Goal: Transaction & Acquisition: Download file/media

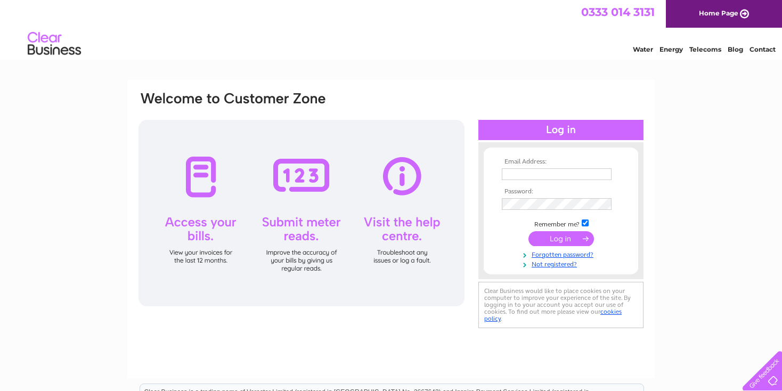
click at [537, 173] on input "text" at bounding box center [557, 174] width 110 height 12
type input "bsyates9@gmail.com"
click at [587, 177] on input "bsyates9@gmail.com" at bounding box center [557, 174] width 111 height 13
click at [594, 176] on input "bsyates9@gmail.com" at bounding box center [557, 174] width 111 height 13
drag, startPoint x: 579, startPoint y: 175, endPoint x: 401, endPoint y: 193, distance: 179.4
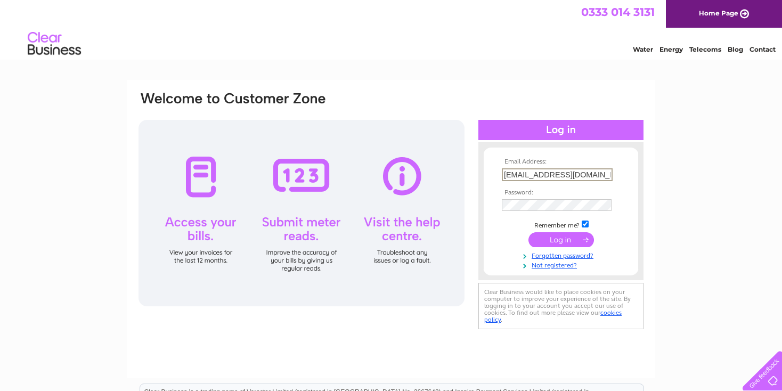
click at [401, 193] on div "Email Address: bsyates9@gmail.com Password:" at bounding box center [390, 211] width 507 height 241
type input "e"
click at [546, 176] on input "e" at bounding box center [557, 174] width 111 height 13
click at [602, 176] on input "text" at bounding box center [557, 174] width 111 height 13
type input "e"
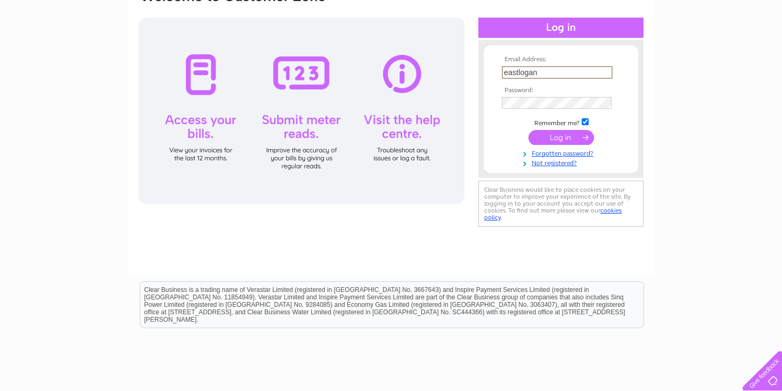
scroll to position [101, 0]
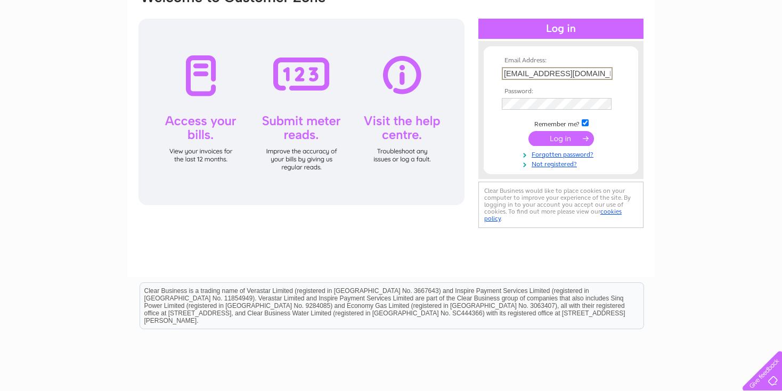
type input "eastlogan123@gmail.com"
click at [559, 141] on input "submit" at bounding box center [561, 137] width 66 height 15
click at [582, 136] on input "submit" at bounding box center [561, 137] width 66 height 15
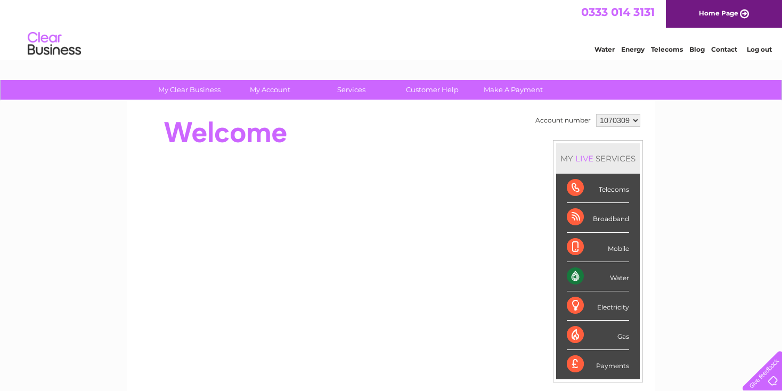
click at [586, 277] on div "Water" at bounding box center [598, 276] width 62 height 29
click at [623, 274] on div "Water" at bounding box center [598, 276] width 62 height 29
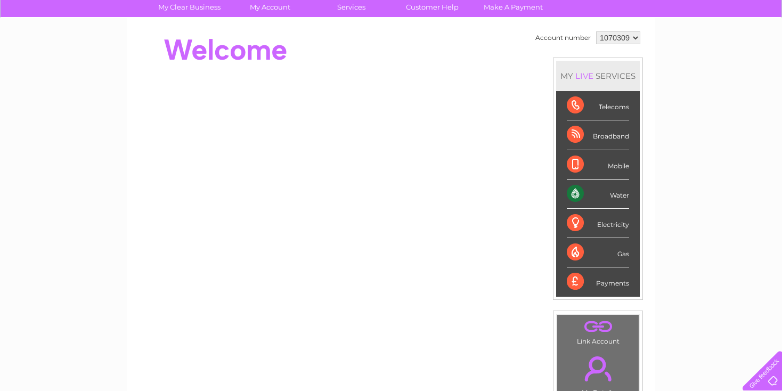
scroll to position [98, 0]
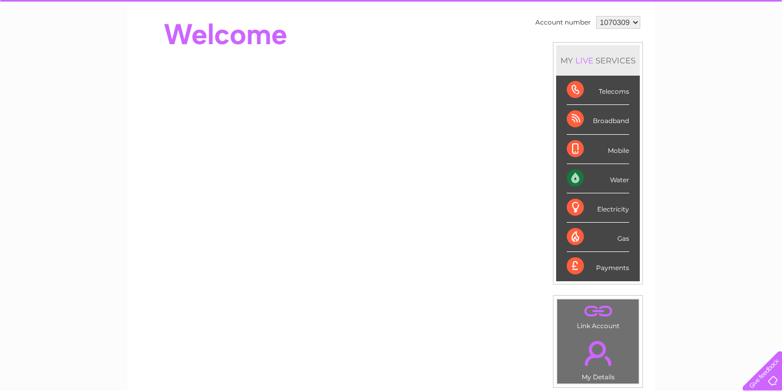
click at [573, 173] on div "Water" at bounding box center [598, 178] width 62 height 29
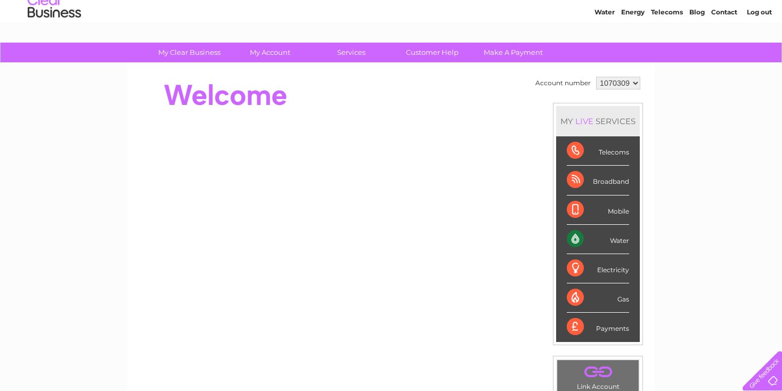
scroll to position [0, 0]
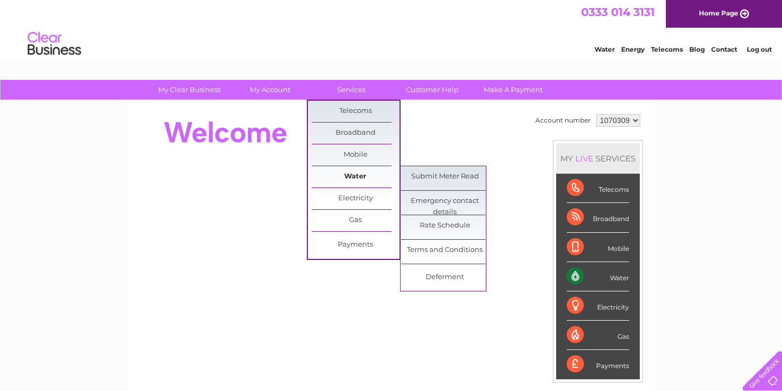
click at [350, 176] on link "Water" at bounding box center [356, 176] width 88 height 21
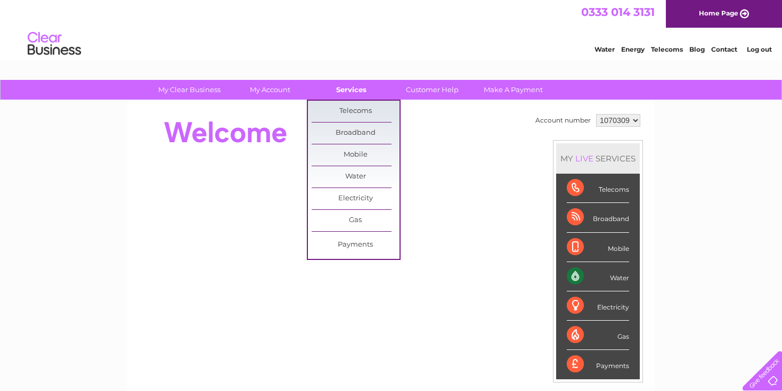
click at [358, 91] on link "Services" at bounding box center [351, 90] width 88 height 20
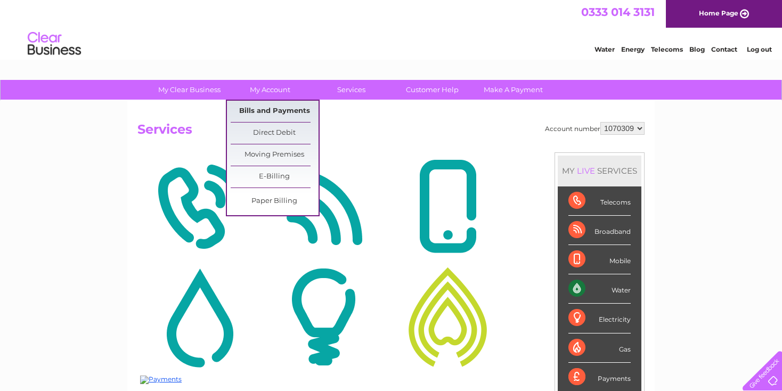
click at [261, 108] on link "Bills and Payments" at bounding box center [275, 111] width 88 height 21
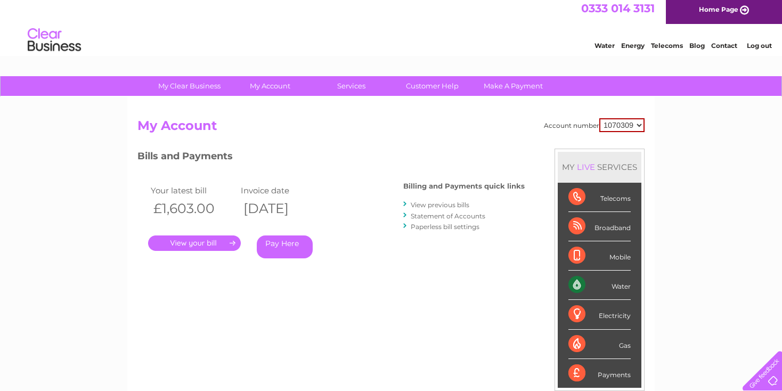
scroll to position [8, 0]
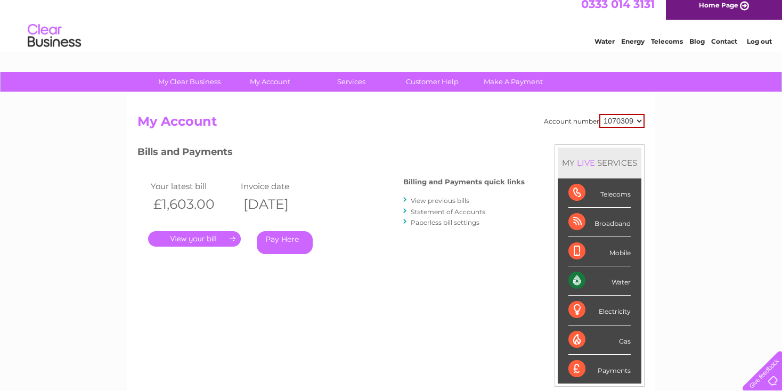
click at [427, 199] on link "View previous bills" at bounding box center [440, 201] width 59 height 8
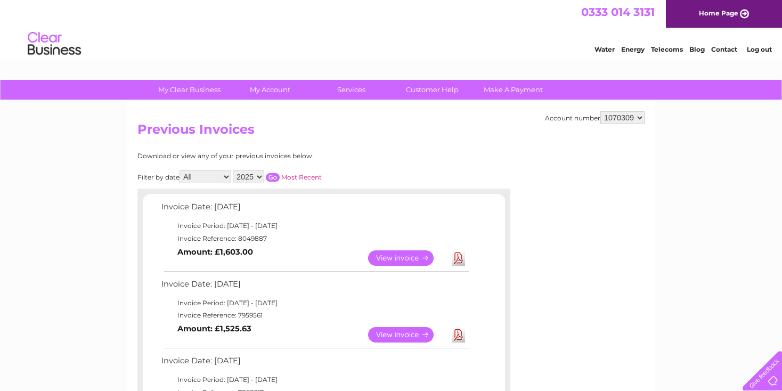
click at [260, 177] on select "2025 2024 2023 2022" at bounding box center [248, 176] width 31 height 13
click at [234, 170] on select "2025 2024 2023 2022" at bounding box center [248, 176] width 31 height 13
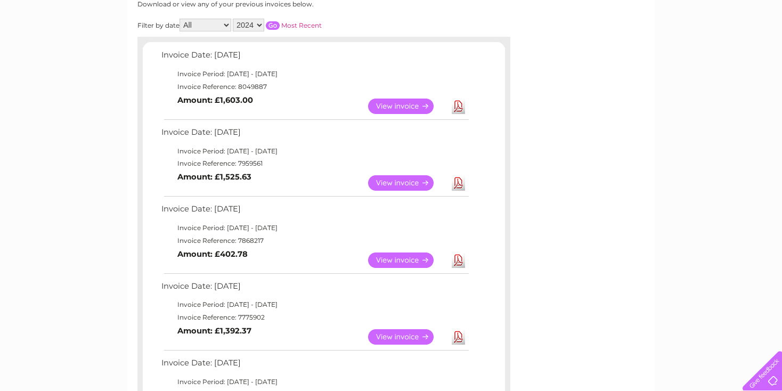
scroll to position [166, 0]
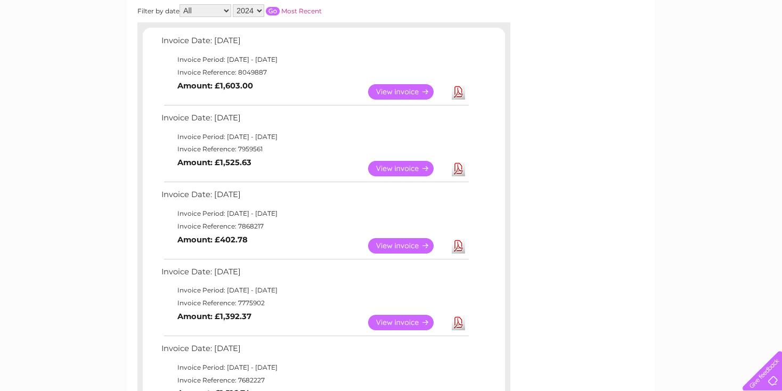
click at [272, 12] on input "button" at bounding box center [273, 11] width 14 height 9
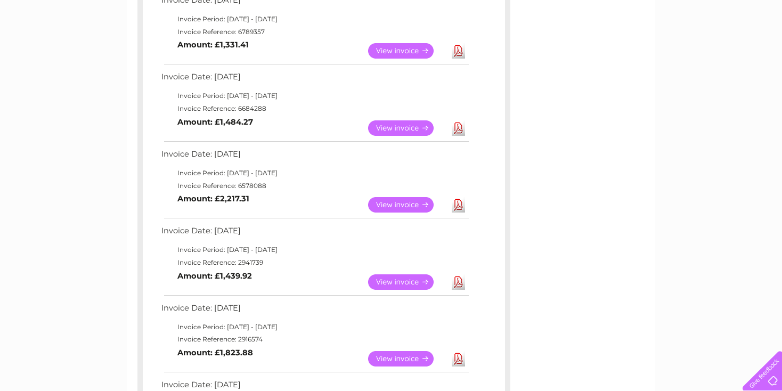
scroll to position [526, 0]
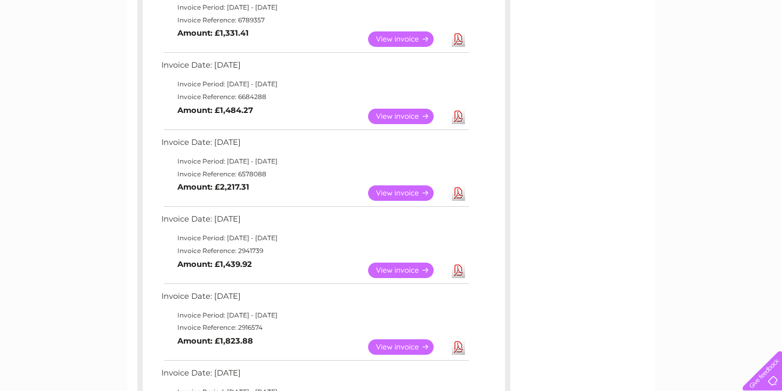
click at [260, 175] on td "Invoice Reference: 6578088" at bounding box center [315, 174] width 312 height 13
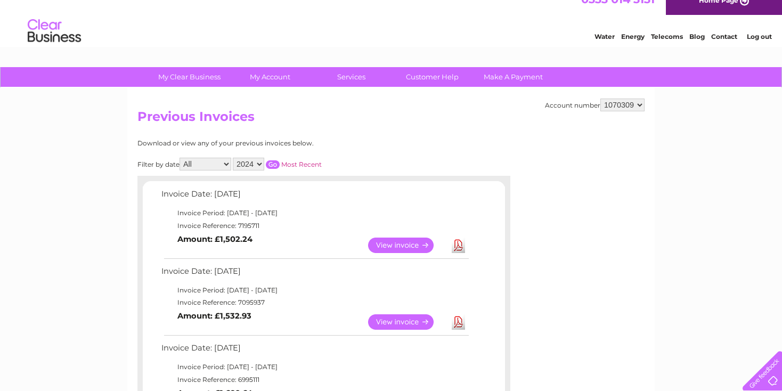
scroll to position [0, 0]
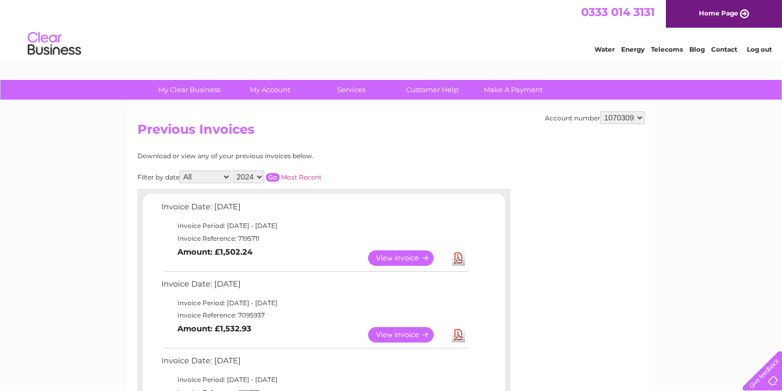
click at [262, 175] on select "2025 2024 2023 2022" at bounding box center [248, 176] width 31 height 13
click at [234, 170] on select "2025 2024 2023 2022" at bounding box center [248, 176] width 31 height 13
click at [272, 177] on input "button" at bounding box center [273, 177] width 14 height 9
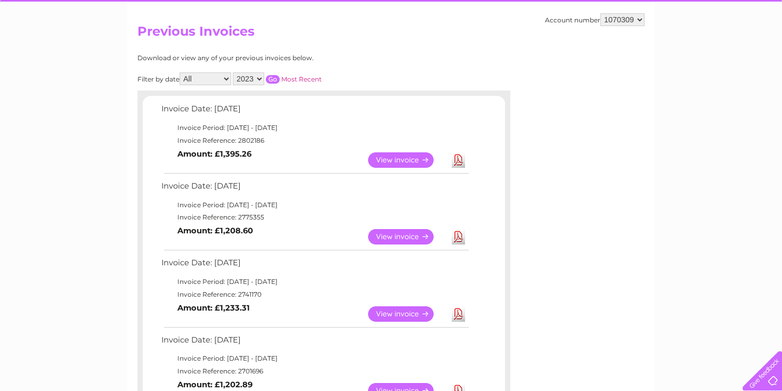
scroll to position [96, 0]
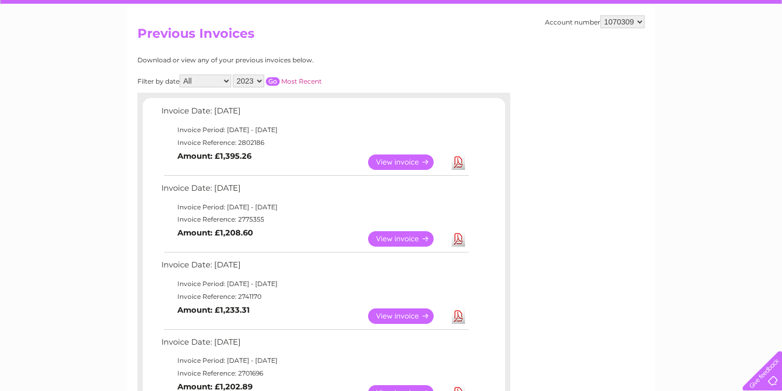
click at [260, 79] on select "2025 2024 2023 2022" at bounding box center [248, 81] width 31 height 13
select select "2022"
click at [234, 75] on select "2025 2024 2023 2022" at bounding box center [248, 81] width 31 height 13
click at [274, 77] on input "button" at bounding box center [273, 81] width 14 height 9
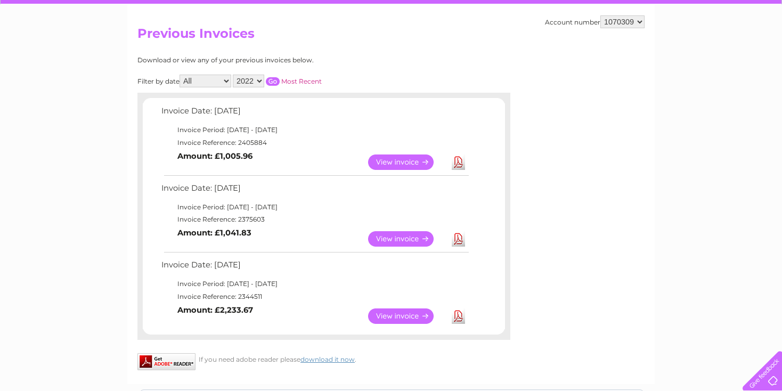
click at [259, 80] on select "2025 2024 2023 2022" at bounding box center [248, 81] width 31 height 13
click at [234, 75] on select "2025 2024 2023 2022" at bounding box center [248, 81] width 31 height 13
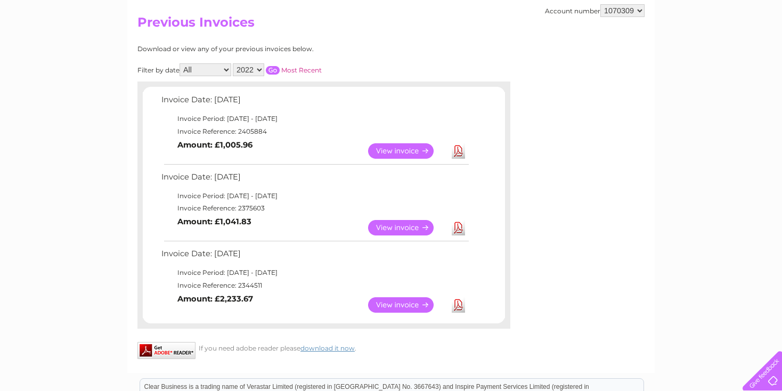
scroll to position [106, 0]
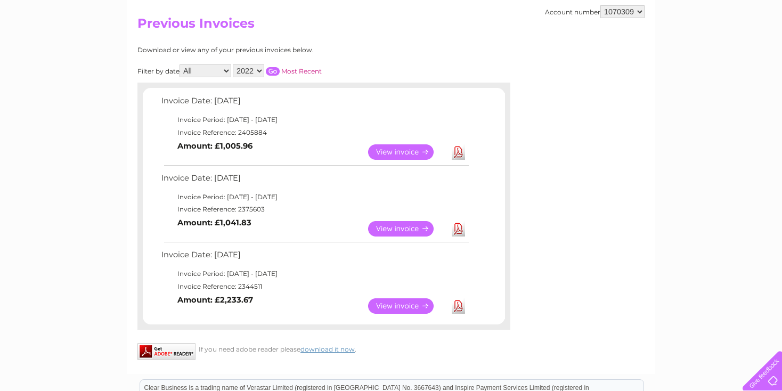
click at [388, 307] on link "View" at bounding box center [407, 305] width 78 height 15
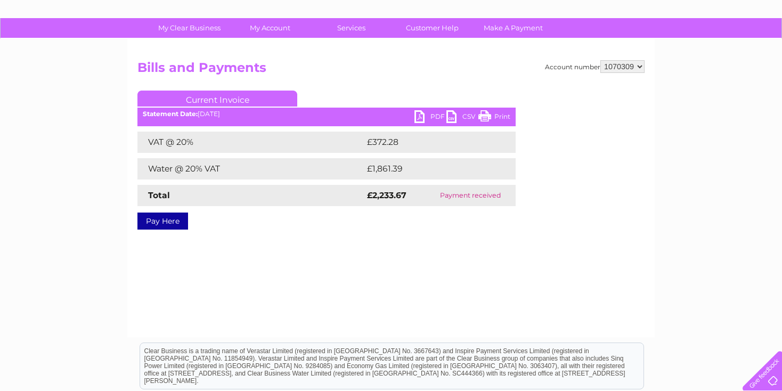
scroll to position [63, 0]
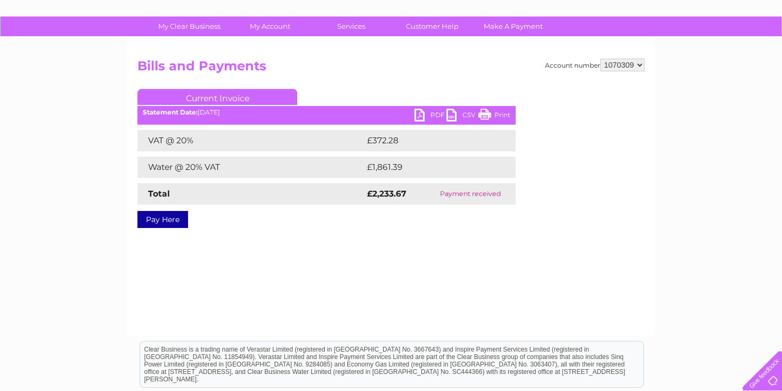
click at [423, 116] on link "PDF" at bounding box center [430, 116] width 32 height 15
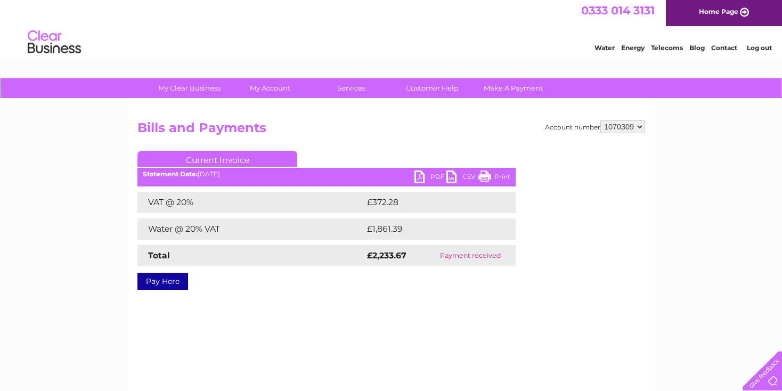
scroll to position [0, 0]
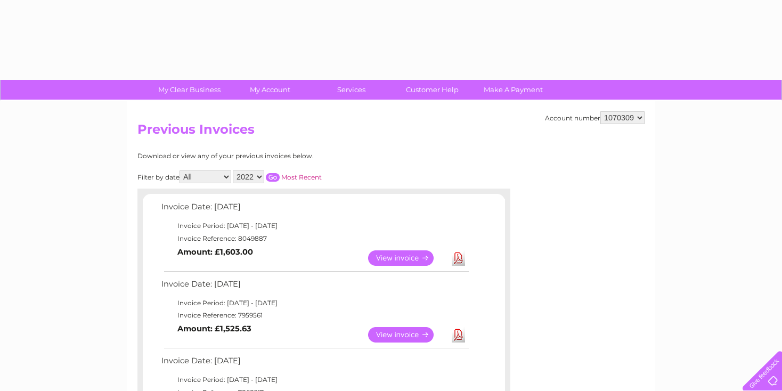
select select "2022"
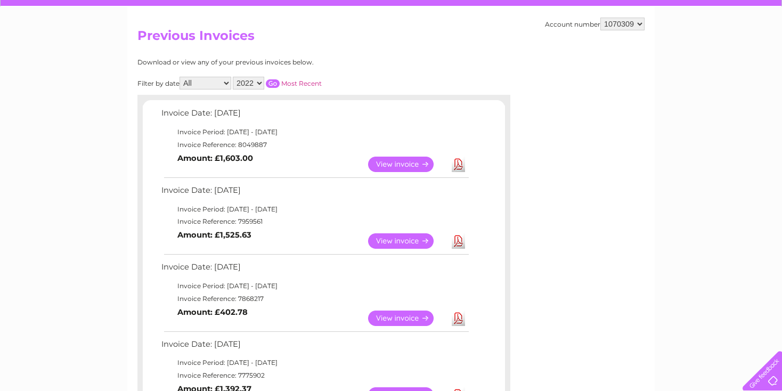
scroll to position [94, 0]
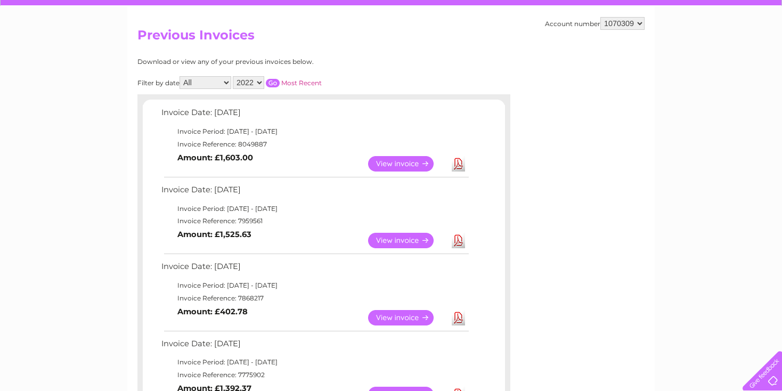
click at [275, 81] on input "button" at bounding box center [273, 83] width 14 height 9
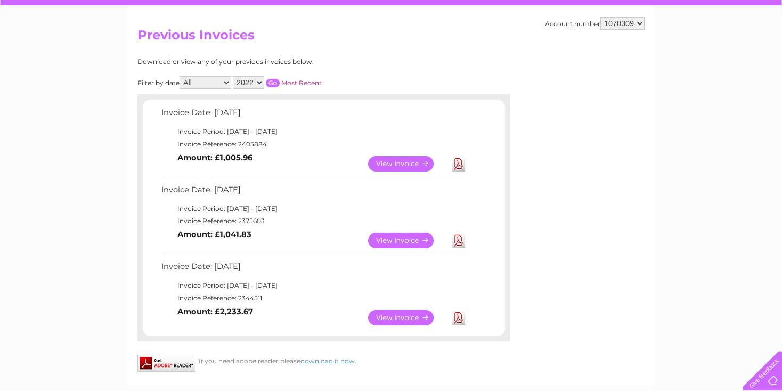
click at [394, 235] on link "View" at bounding box center [407, 240] width 78 height 15
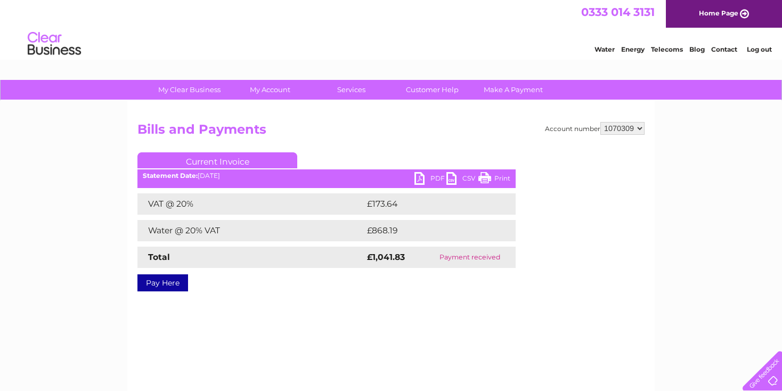
click at [422, 175] on link "PDF" at bounding box center [430, 179] width 32 height 15
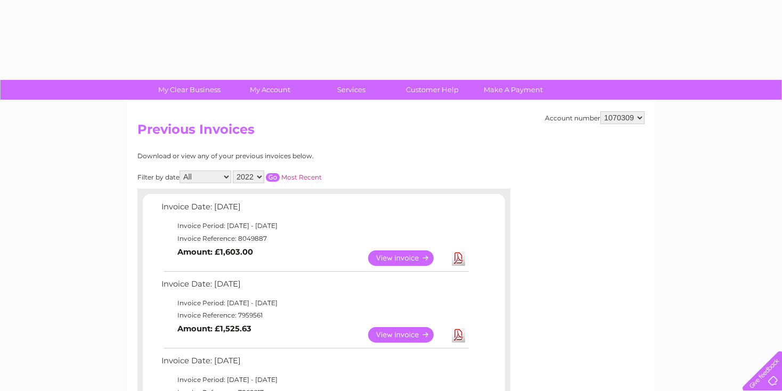
select select "2022"
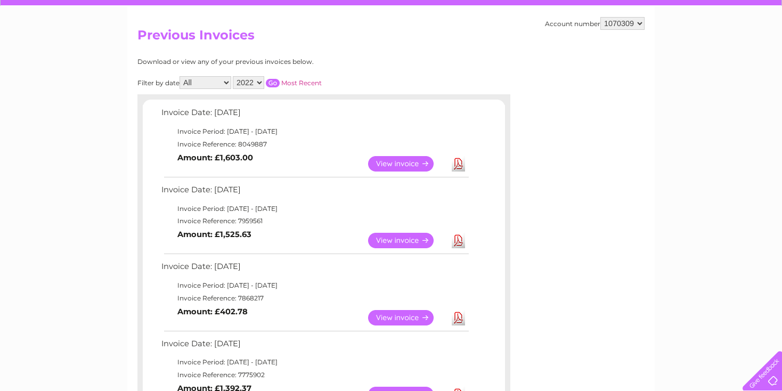
click at [271, 81] on input "button" at bounding box center [273, 83] width 14 height 9
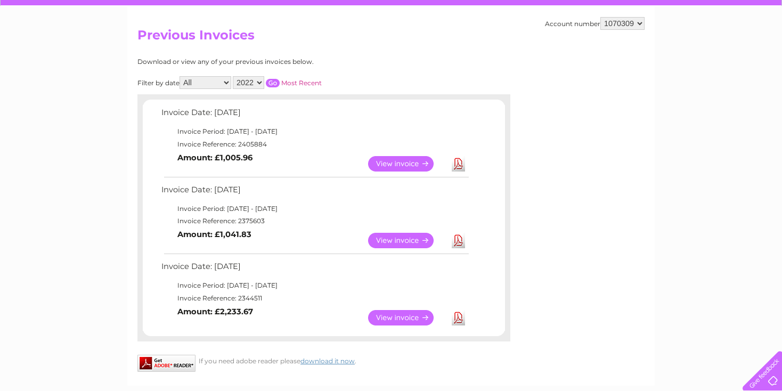
click at [390, 161] on link "View" at bounding box center [407, 163] width 78 height 15
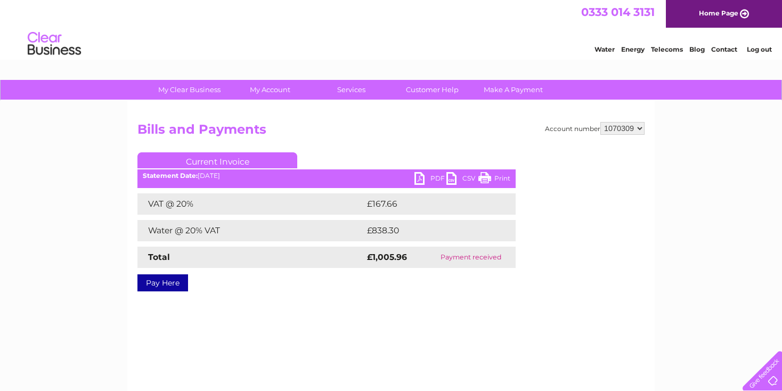
click at [424, 177] on link "PDF" at bounding box center [430, 179] width 32 height 15
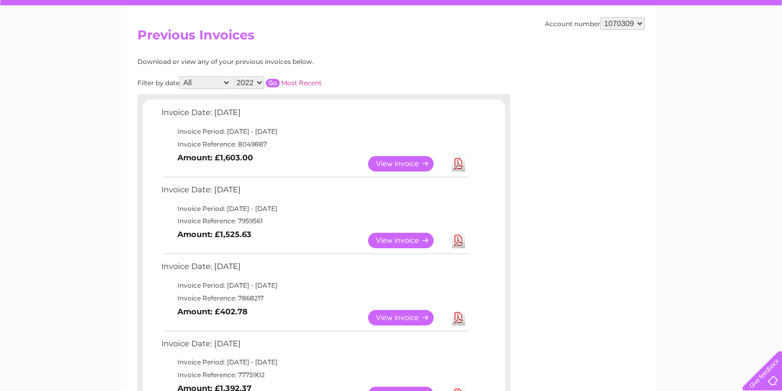
click at [259, 81] on select "2025 2024 2023 2022" at bounding box center [248, 82] width 31 height 13
select select "2023"
click at [234, 76] on select "2025 2024 2023 2022" at bounding box center [248, 82] width 31 height 13
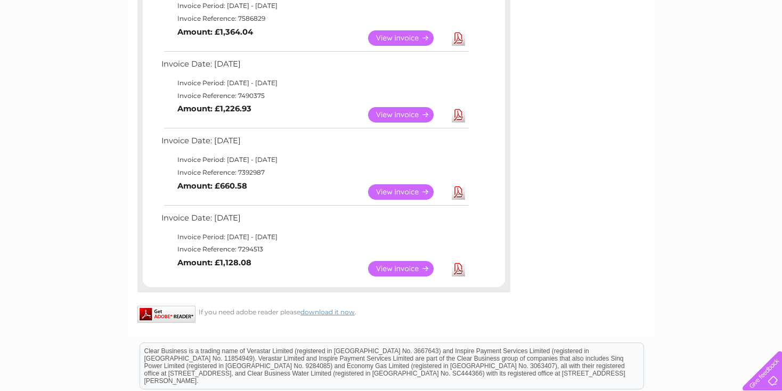
scroll to position [604, 0]
click at [409, 269] on link "View" at bounding box center [407, 268] width 78 height 15
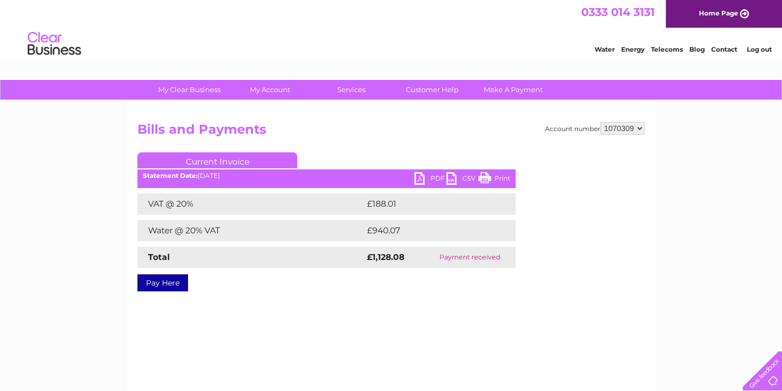
click at [428, 177] on link "PDF" at bounding box center [430, 179] width 32 height 15
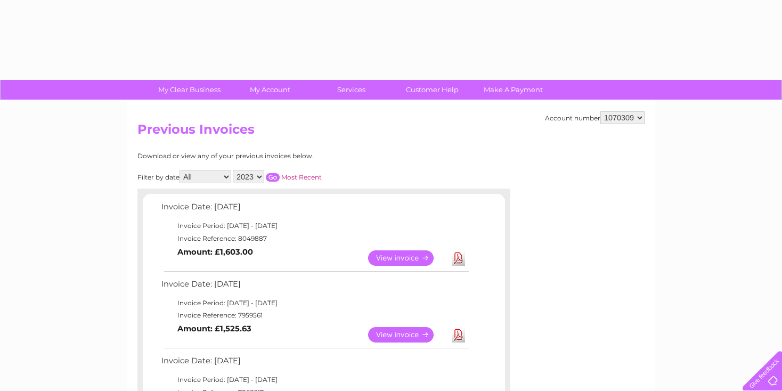
select select "2023"
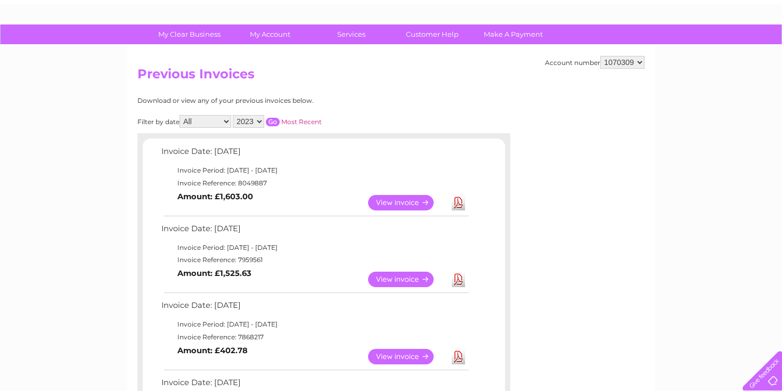
scroll to position [7, 0]
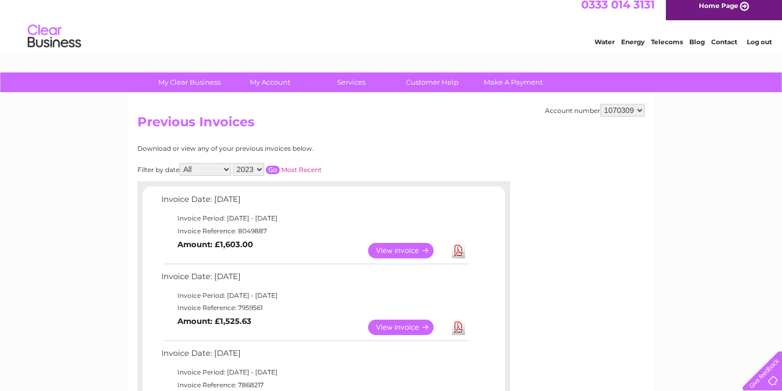
click at [280, 170] on input "button" at bounding box center [273, 170] width 14 height 9
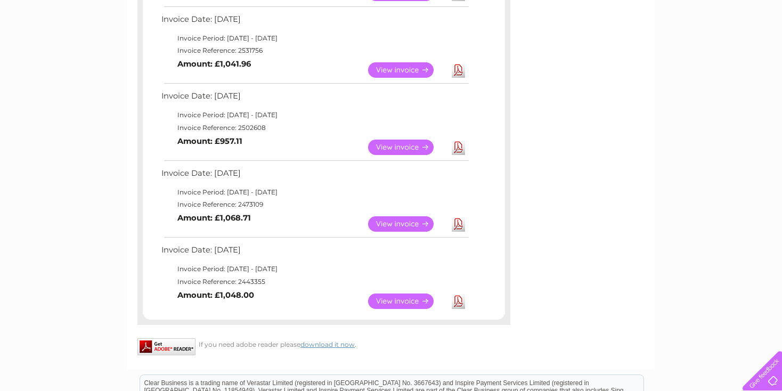
scroll to position [804, 0]
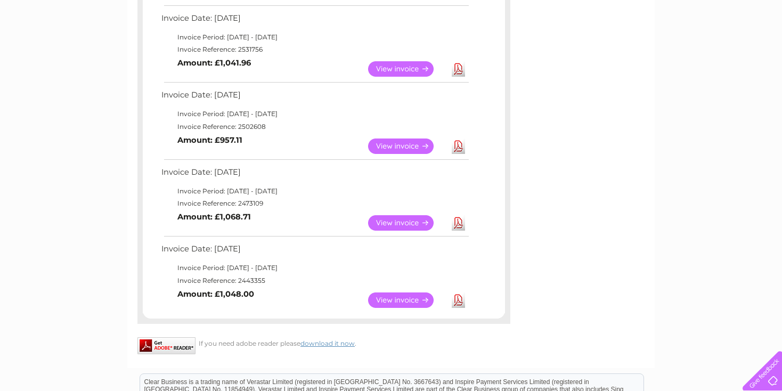
click at [412, 220] on link "View" at bounding box center [407, 222] width 78 height 15
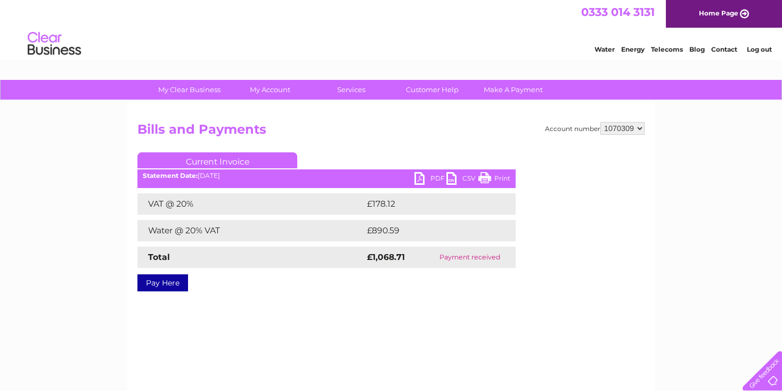
click at [422, 182] on link "PDF" at bounding box center [430, 179] width 32 height 15
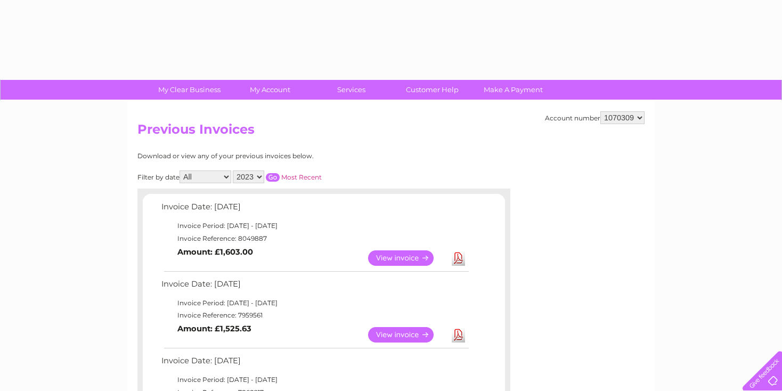
select select "2023"
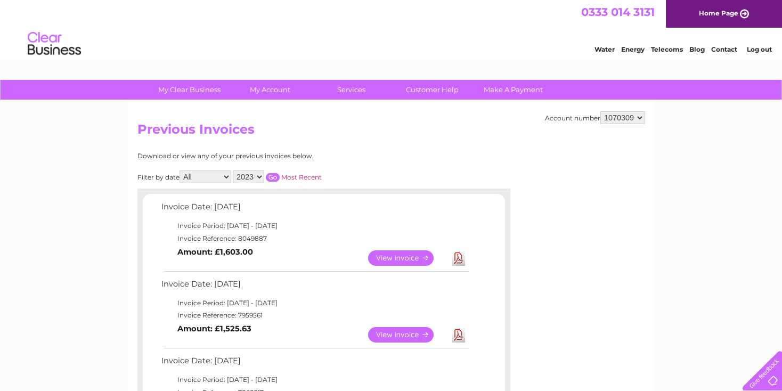
click at [276, 176] on input "button" at bounding box center [273, 177] width 14 height 9
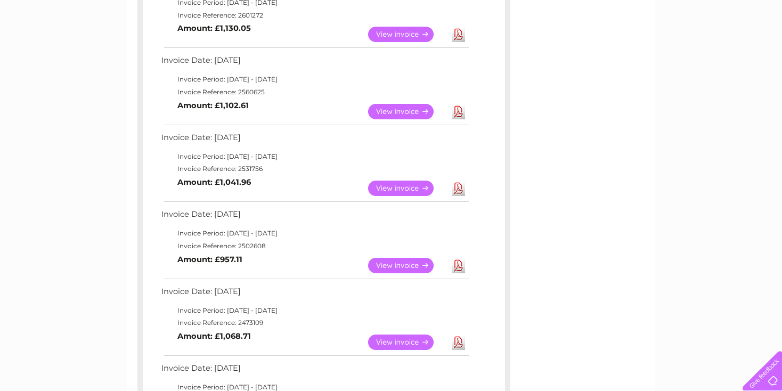
scroll to position [685, 0]
click at [406, 267] on link "View" at bounding box center [407, 264] width 78 height 15
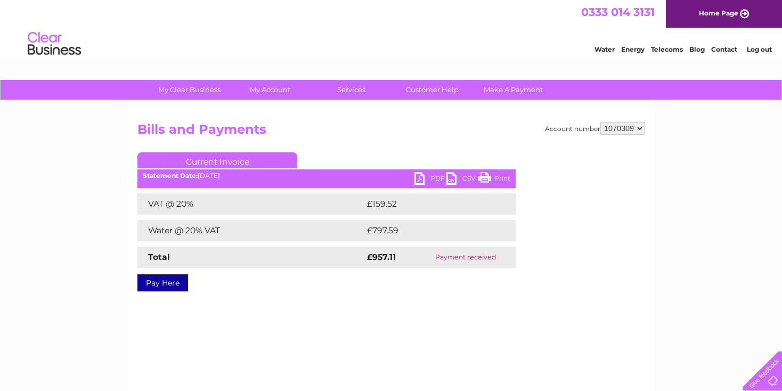
click at [421, 178] on link "PDF" at bounding box center [430, 179] width 32 height 15
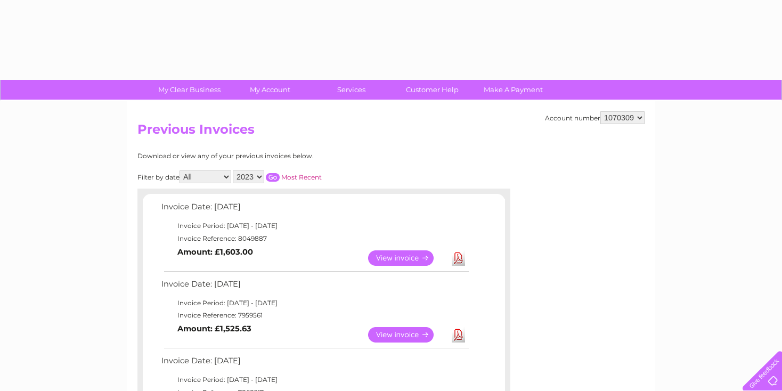
select select "2023"
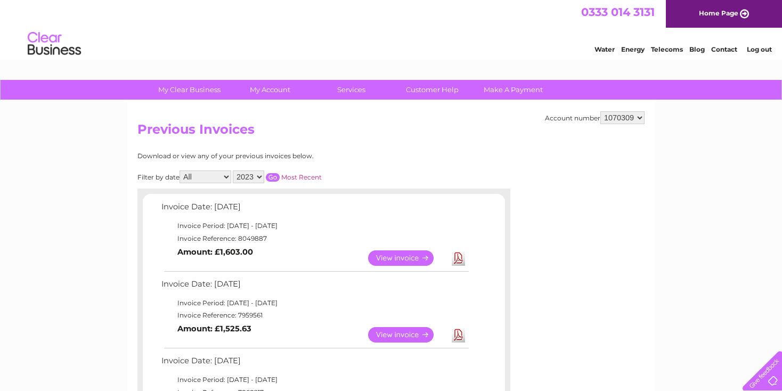
click at [274, 177] on input "button" at bounding box center [273, 177] width 14 height 9
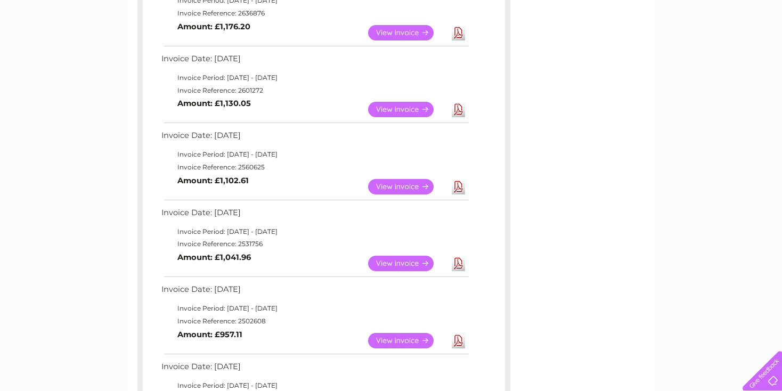
scroll to position [610, 0]
click at [399, 257] on link "View" at bounding box center [407, 262] width 78 height 15
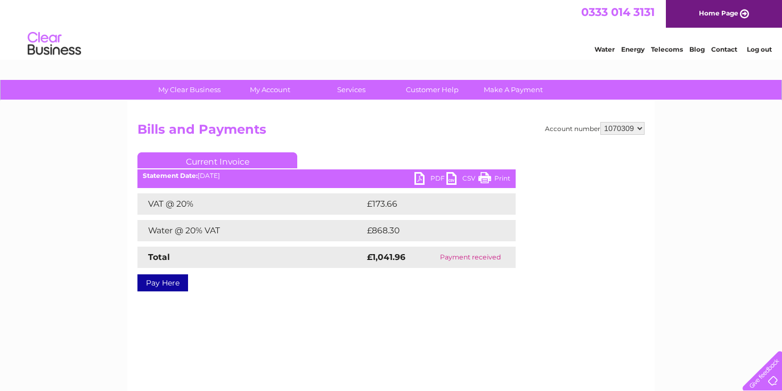
click at [424, 179] on link "PDF" at bounding box center [430, 179] width 32 height 15
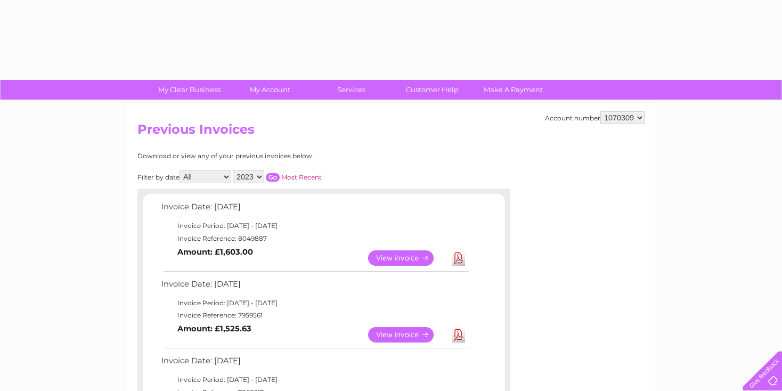
select select "2023"
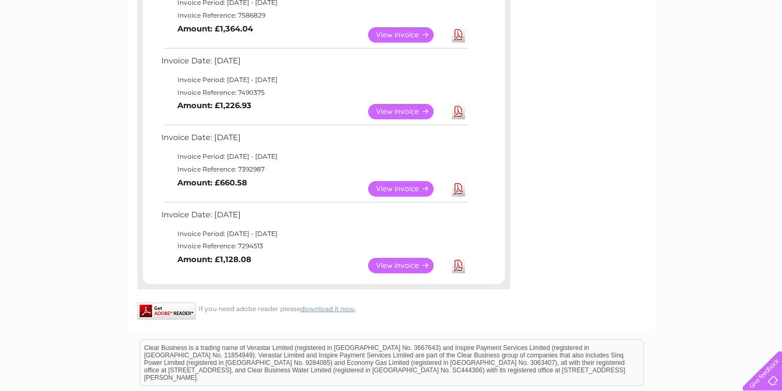
click at [216, 91] on td "Invoice Reference: 7490375" at bounding box center [315, 92] width 312 height 13
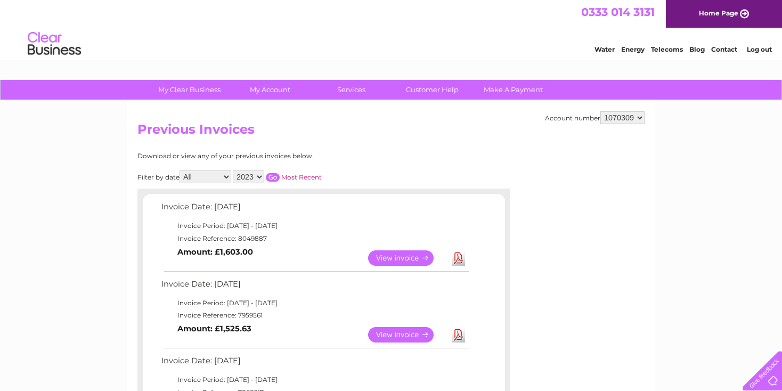
click at [275, 175] on input "button" at bounding box center [273, 177] width 14 height 9
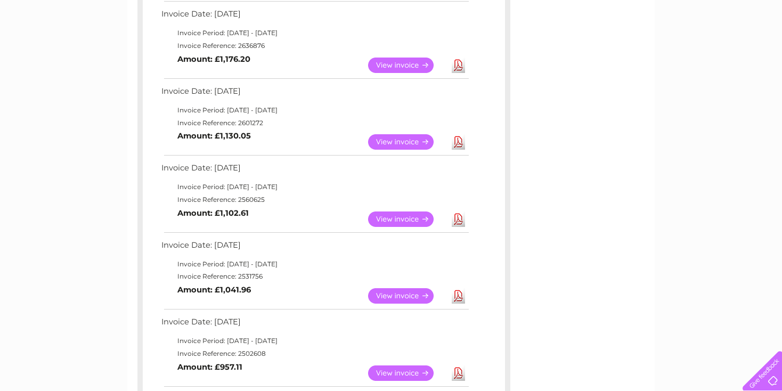
scroll to position [588, 0]
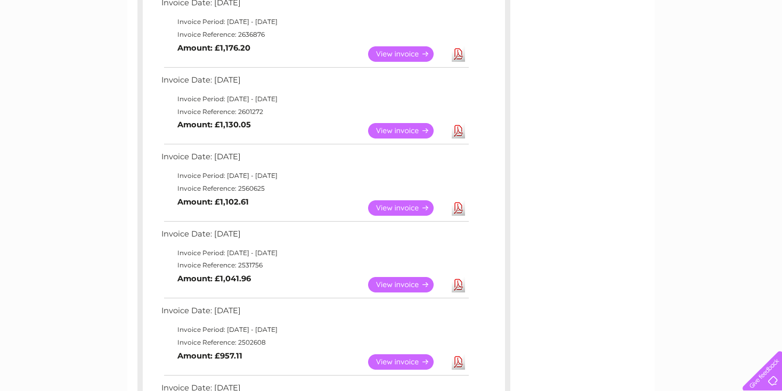
click at [383, 203] on link "View" at bounding box center [407, 207] width 78 height 15
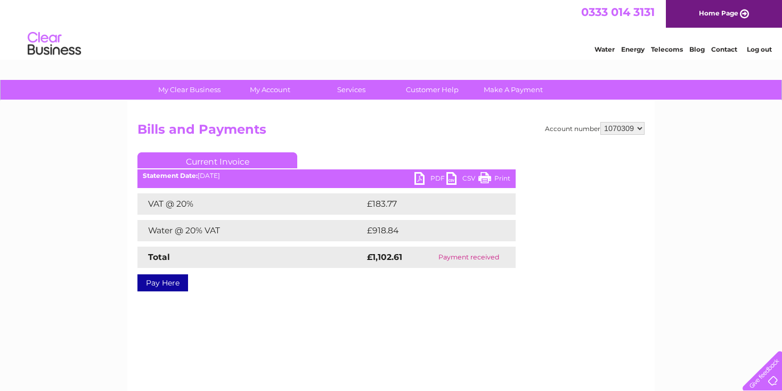
click at [422, 178] on link "PDF" at bounding box center [430, 179] width 32 height 15
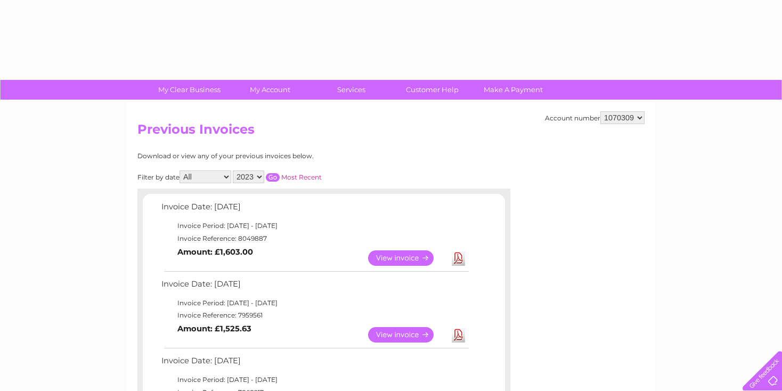
select select "2023"
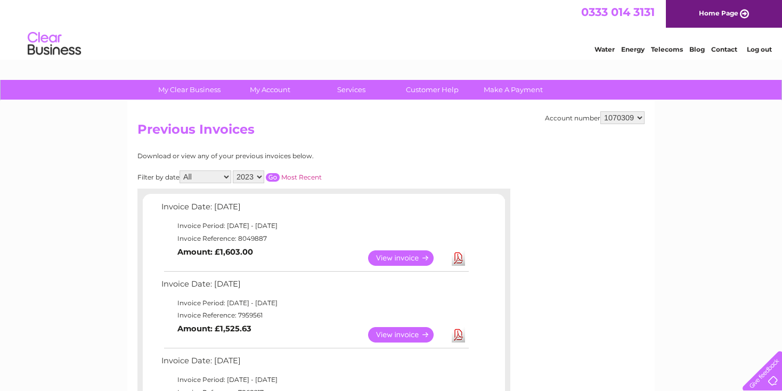
click at [274, 178] on input "button" at bounding box center [273, 177] width 14 height 9
click at [412, 250] on link "View" at bounding box center [407, 257] width 78 height 15
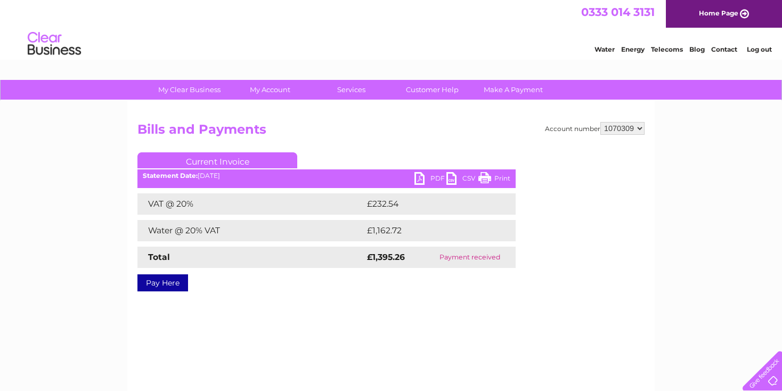
click at [424, 175] on link "PDF" at bounding box center [430, 179] width 32 height 15
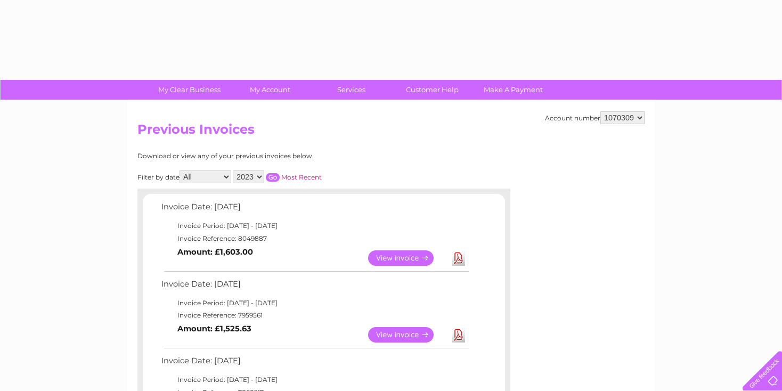
select select "2023"
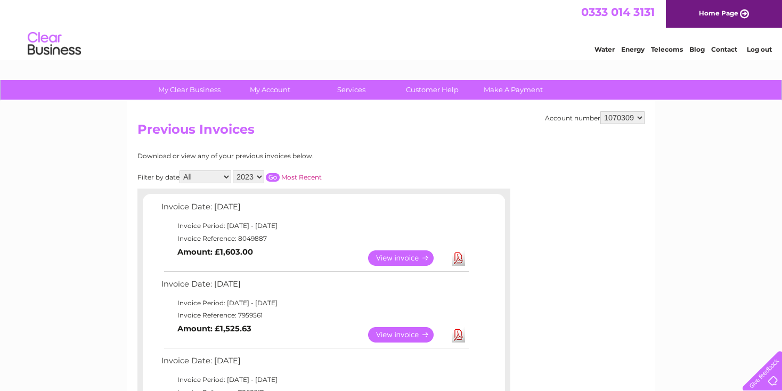
click at [396, 329] on link "View" at bounding box center [407, 334] width 78 height 15
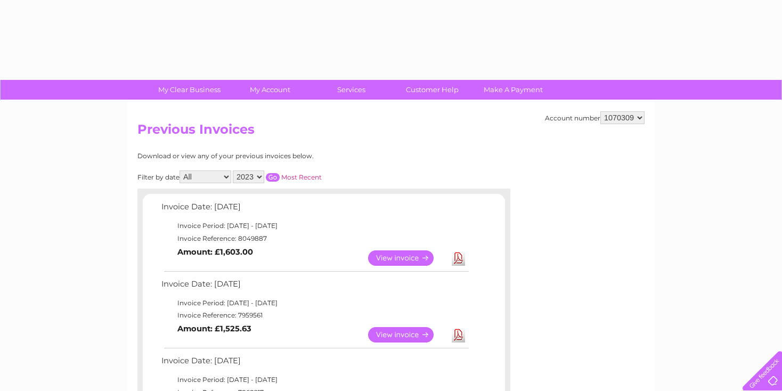
select select "2023"
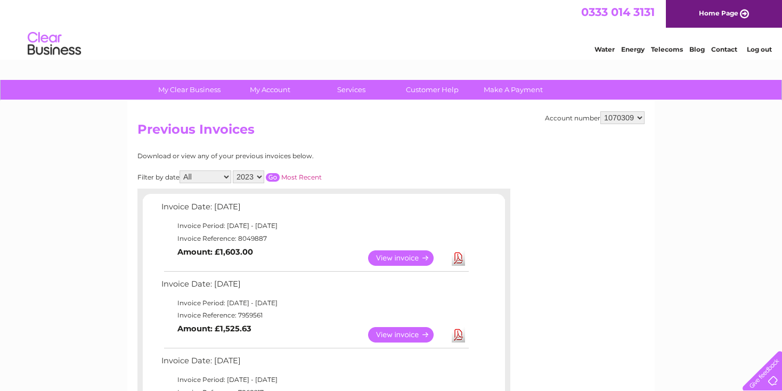
click at [273, 177] on input "button" at bounding box center [273, 177] width 14 height 9
click at [406, 334] on link "View" at bounding box center [407, 334] width 78 height 15
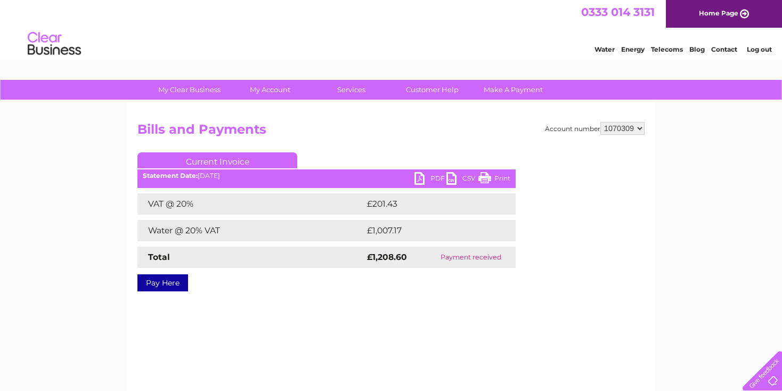
click at [427, 177] on link "PDF" at bounding box center [430, 179] width 32 height 15
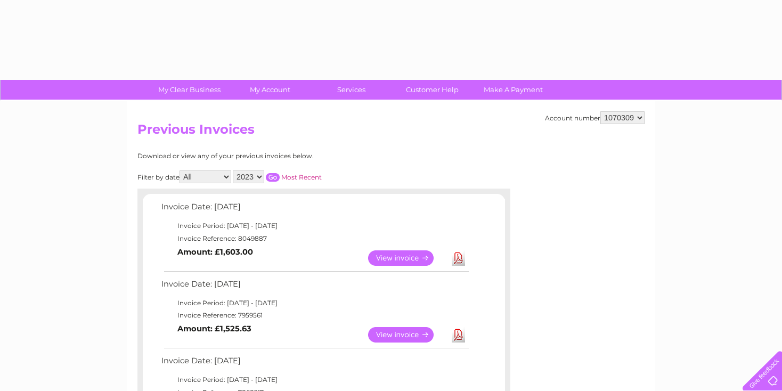
select select "2023"
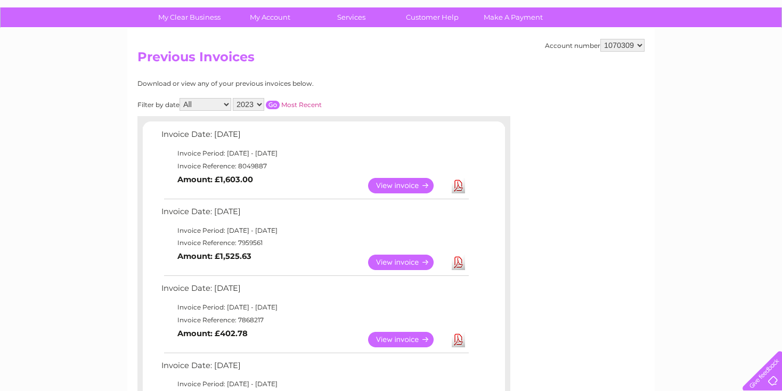
scroll to position [105, 0]
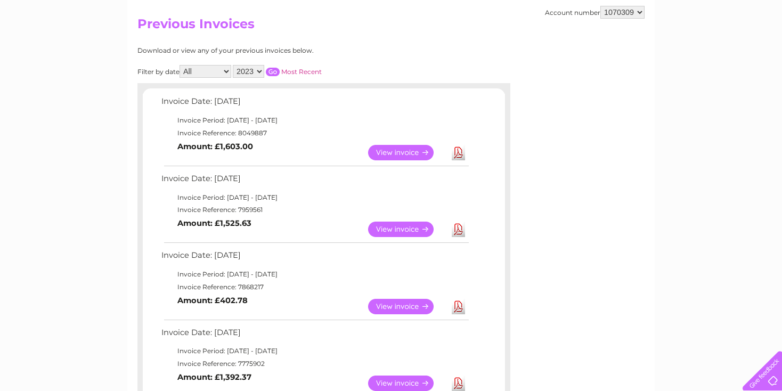
click at [275, 76] on div "Filter by date All January February March April May June July August September …" at bounding box center [277, 71] width 280 height 13
click at [274, 74] on input "button" at bounding box center [273, 72] width 14 height 9
click at [399, 225] on link "View" at bounding box center [407, 229] width 78 height 15
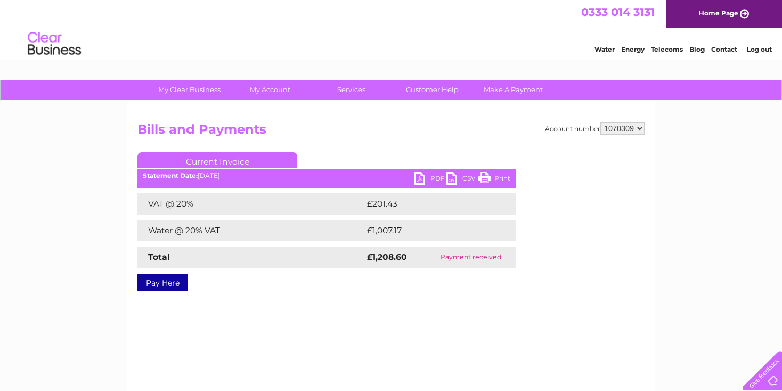
click at [421, 170] on ul "Current Invoice" at bounding box center [326, 162] width 378 height 20
click at [422, 175] on link "PDF" at bounding box center [430, 179] width 32 height 15
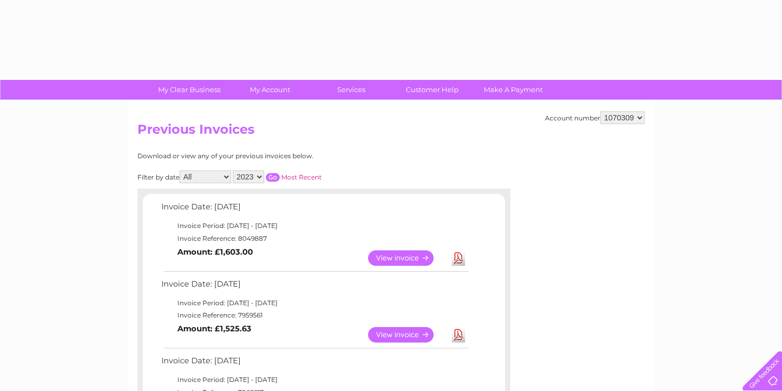
select select "2023"
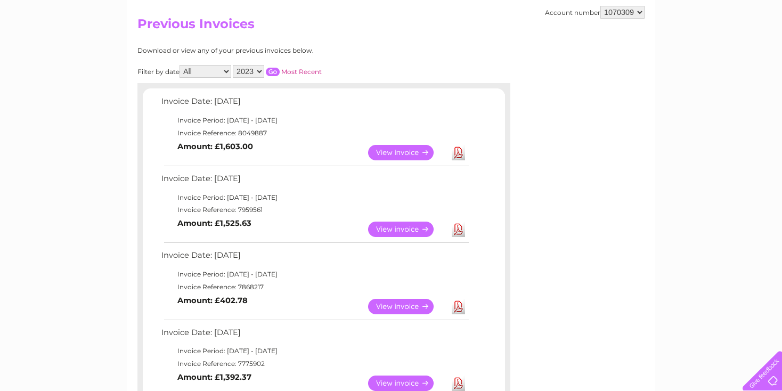
click at [266, 71] on div "Filter by date All January February March April May June July August September …" at bounding box center [277, 71] width 280 height 13
click at [279, 69] on input "button" at bounding box center [273, 72] width 14 height 9
click at [390, 305] on link "View" at bounding box center [407, 306] width 78 height 15
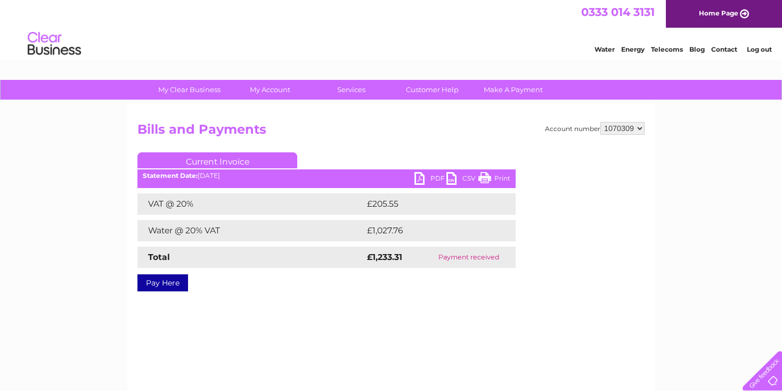
click at [428, 181] on link "PDF" at bounding box center [430, 179] width 32 height 15
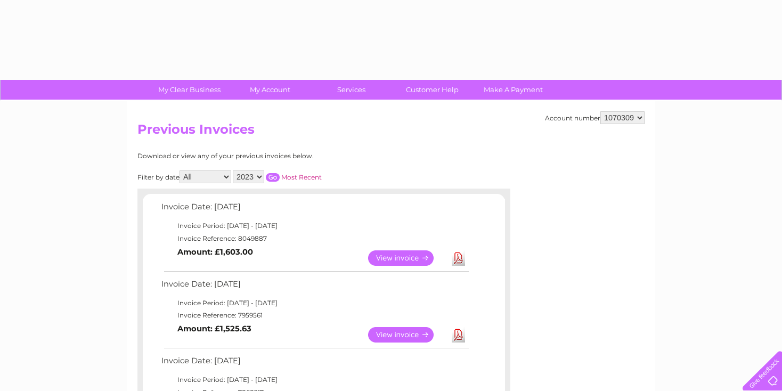
select select "2023"
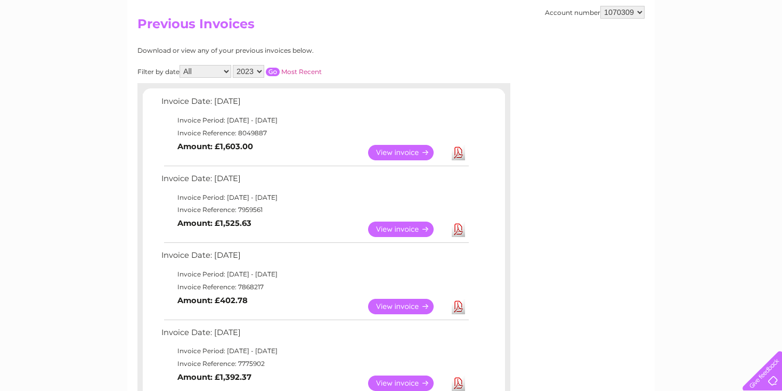
click at [269, 69] on input "button" at bounding box center [273, 72] width 14 height 9
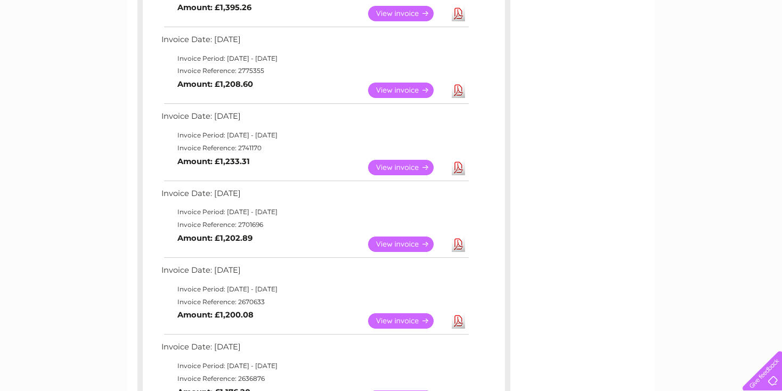
scroll to position [245, 0]
click at [389, 245] on link "View" at bounding box center [407, 243] width 78 height 15
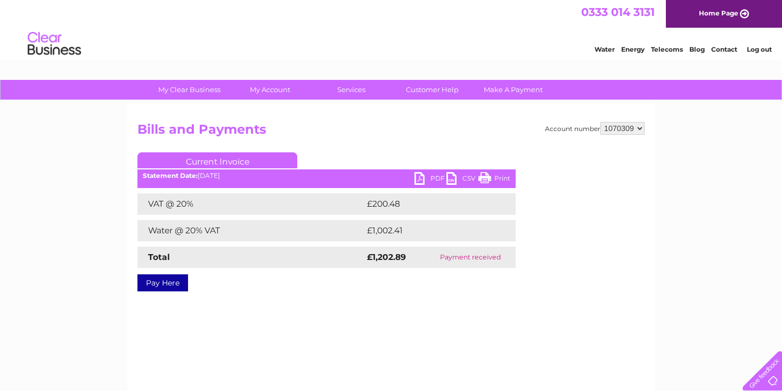
click at [422, 182] on link "PDF" at bounding box center [430, 179] width 32 height 15
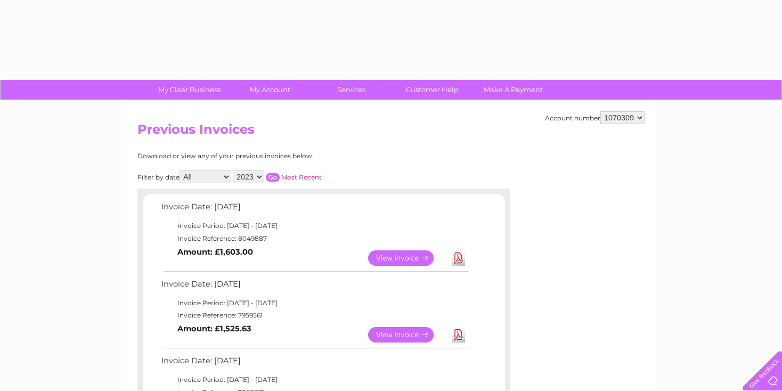
select select "2023"
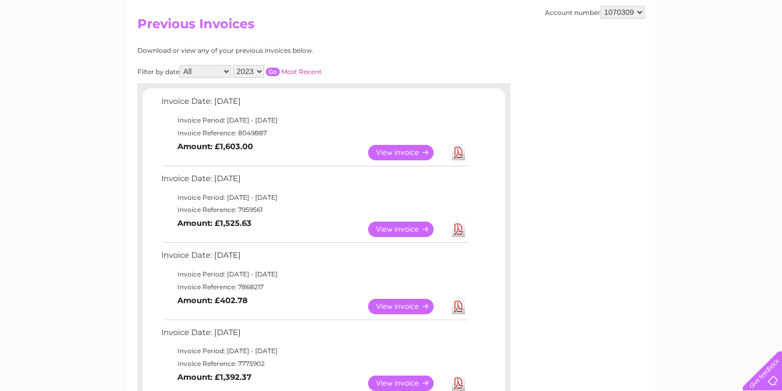
scroll to position [60, 0]
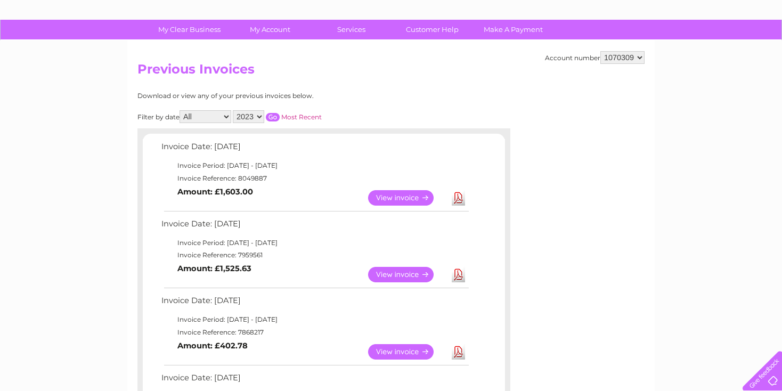
click at [271, 116] on input "button" at bounding box center [273, 117] width 14 height 9
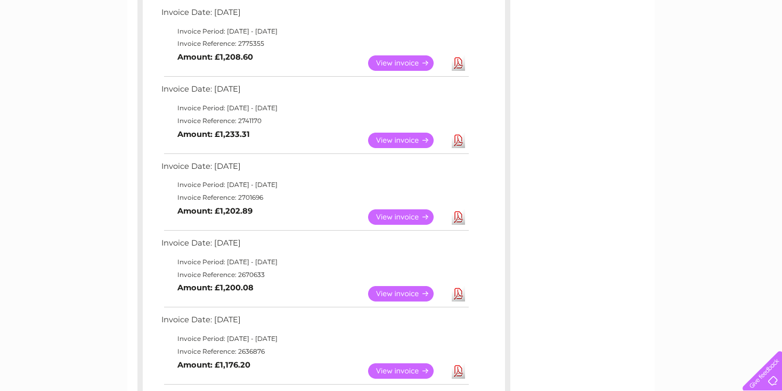
scroll to position [272, 0]
click at [398, 291] on link "View" at bounding box center [407, 292] width 78 height 15
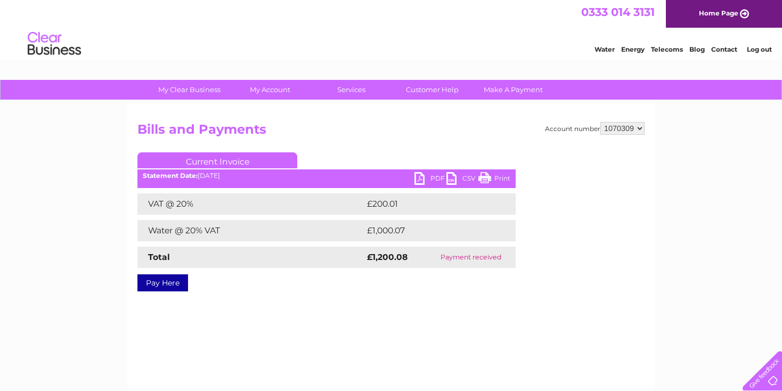
click at [427, 173] on link "PDF" at bounding box center [430, 179] width 32 height 15
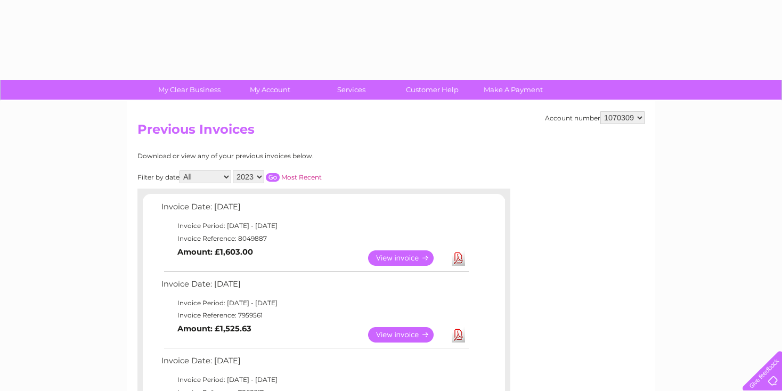
select select "2023"
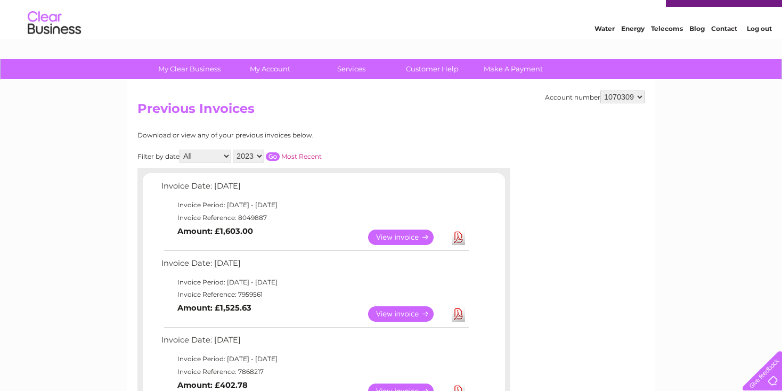
scroll to position [2, 0]
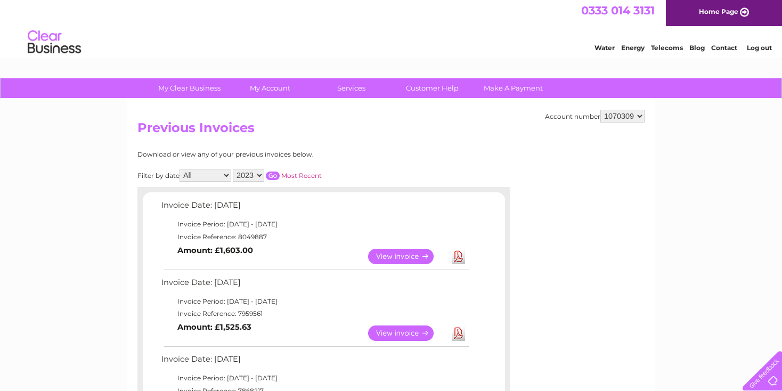
click at [271, 175] on input "button" at bounding box center [273, 175] width 14 height 9
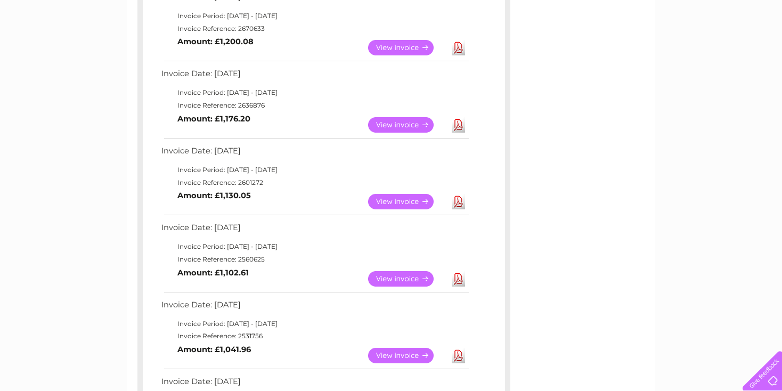
scroll to position [518, 0]
click at [387, 121] on link "View" at bounding box center [407, 124] width 78 height 15
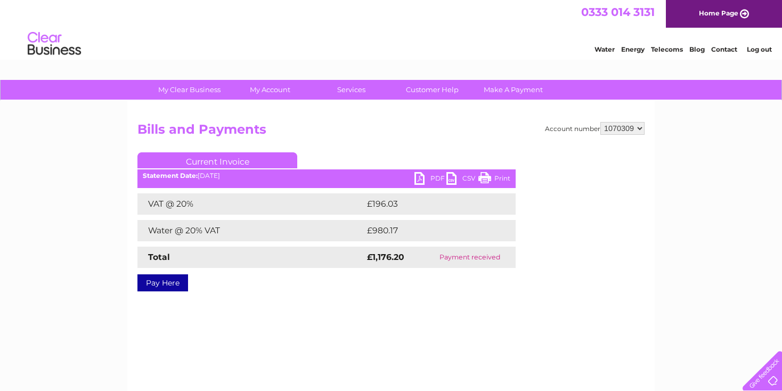
click at [420, 171] on ul "Current Invoice" at bounding box center [326, 162] width 378 height 20
click at [420, 177] on link "PDF" at bounding box center [430, 179] width 32 height 15
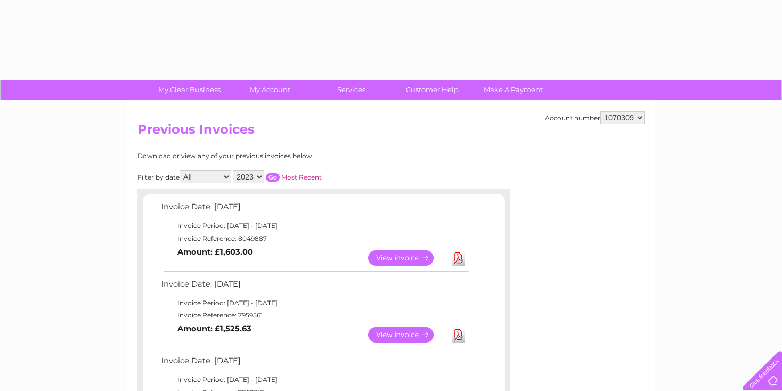
select select "2023"
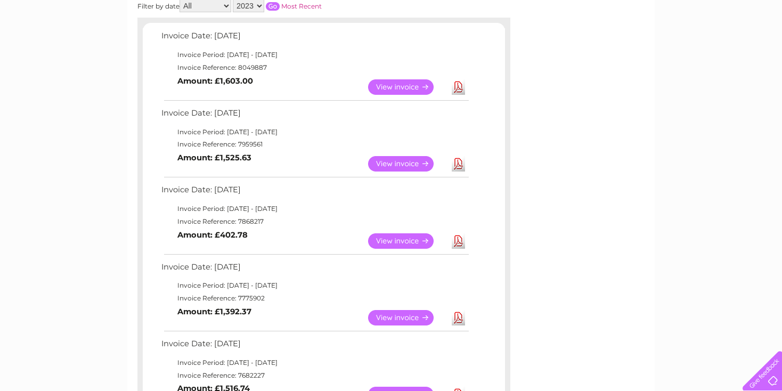
scroll to position [113, 0]
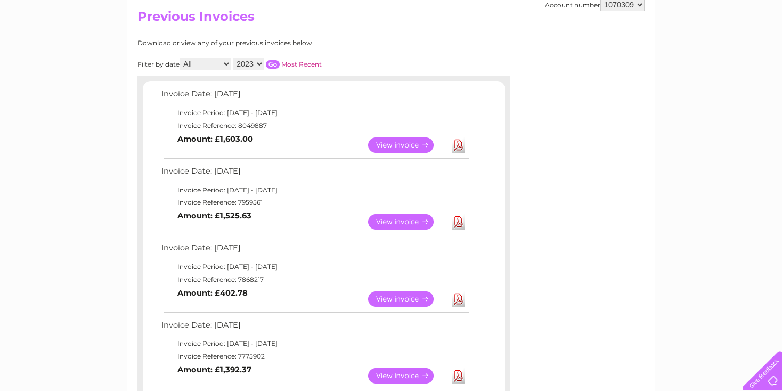
click at [261, 63] on select "2025 2024 2023 2022" at bounding box center [248, 64] width 31 height 13
click at [234, 58] on select "2025 2024 2023 2022" at bounding box center [248, 64] width 31 height 13
click at [273, 59] on div "Filter by date All January February March April May June July August September …" at bounding box center [277, 64] width 280 height 13
click at [273, 64] on input "button" at bounding box center [273, 64] width 14 height 9
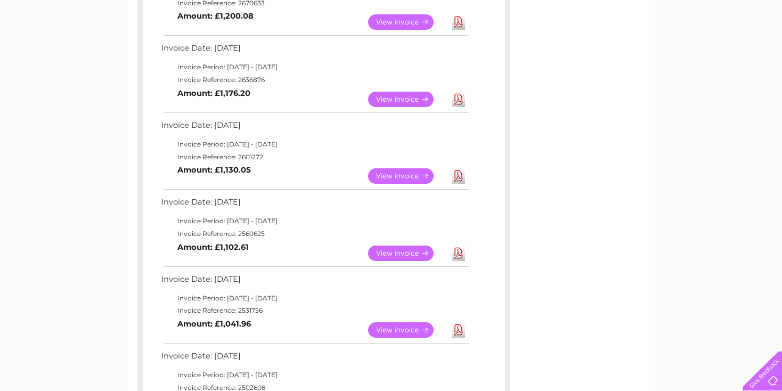
scroll to position [543, 0]
click at [396, 177] on link "View" at bounding box center [407, 176] width 78 height 15
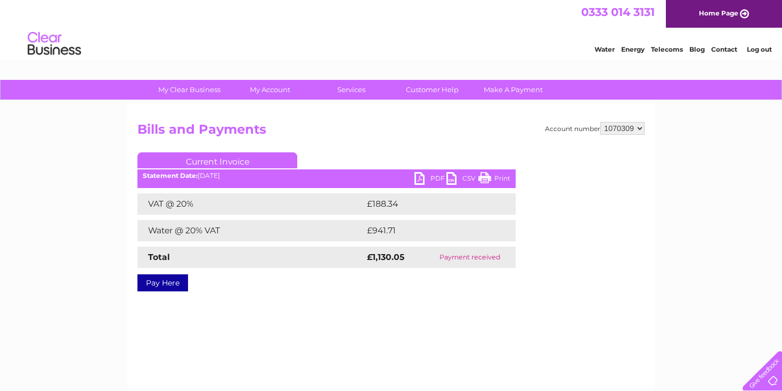
click at [425, 179] on link "PDF" at bounding box center [430, 179] width 32 height 15
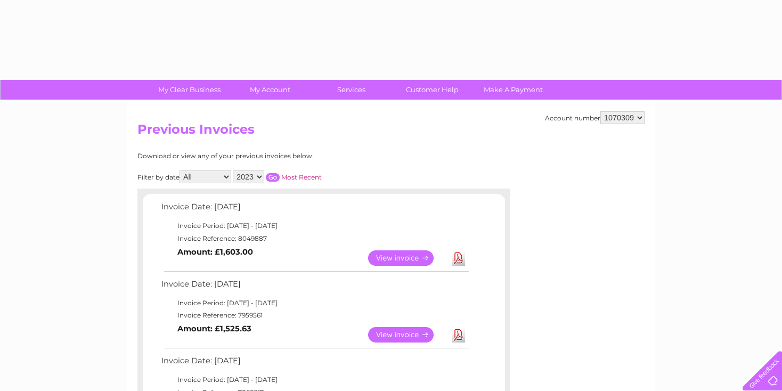
select select "2023"
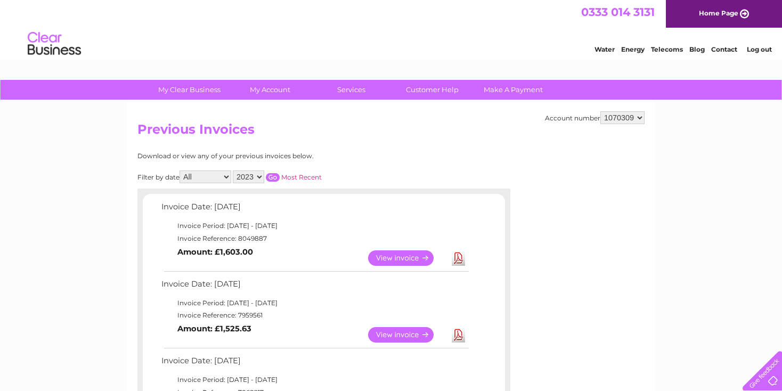
click at [275, 174] on input "button" at bounding box center [273, 177] width 14 height 9
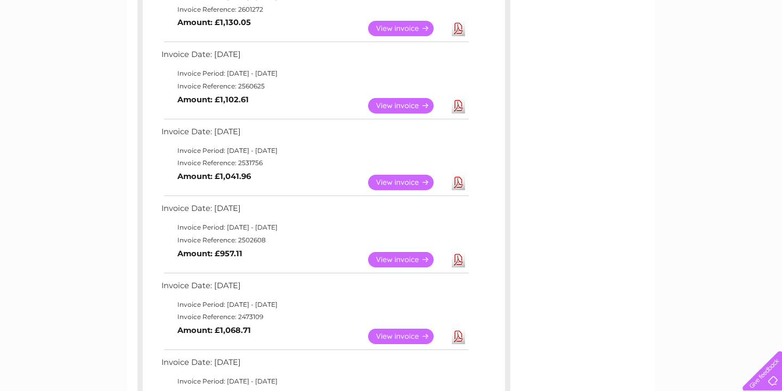
scroll to position [692, 0]
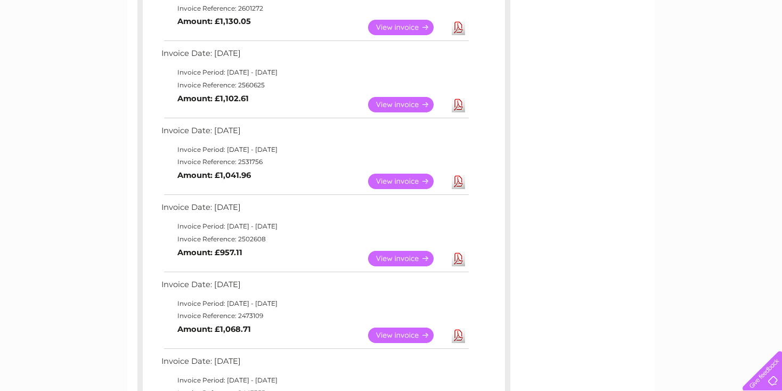
click at [382, 181] on link "View" at bounding box center [407, 181] width 78 height 15
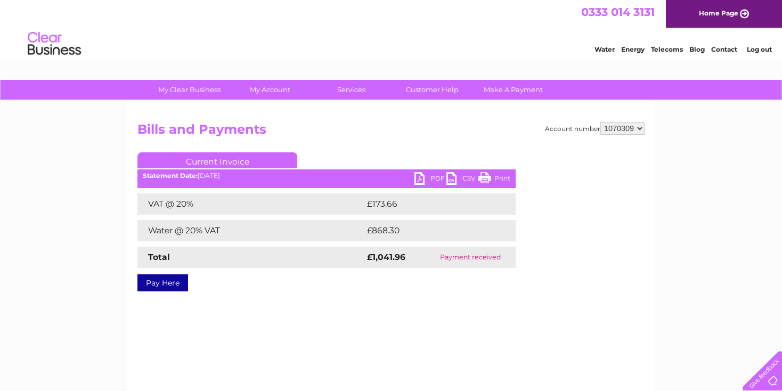
click at [427, 177] on link "PDF" at bounding box center [430, 179] width 32 height 15
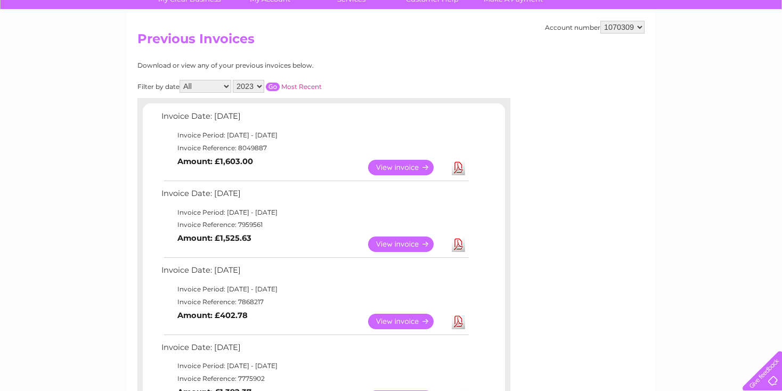
scroll to position [60, 0]
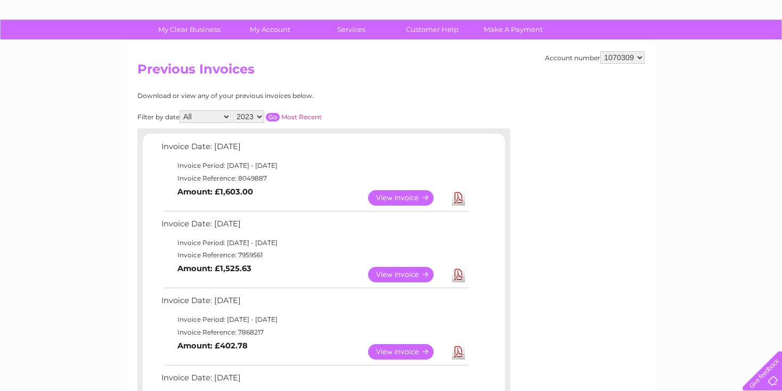
click at [260, 117] on select "2025 2024 2023 2022" at bounding box center [248, 116] width 31 height 13
click at [234, 110] on select "2025 2024 2023 2022" at bounding box center [248, 116] width 31 height 13
click at [273, 116] on input "button" at bounding box center [273, 117] width 14 height 9
click at [461, 195] on link "Download" at bounding box center [458, 197] width 13 height 15
click at [457, 272] on link "Download" at bounding box center [458, 274] width 13 height 15
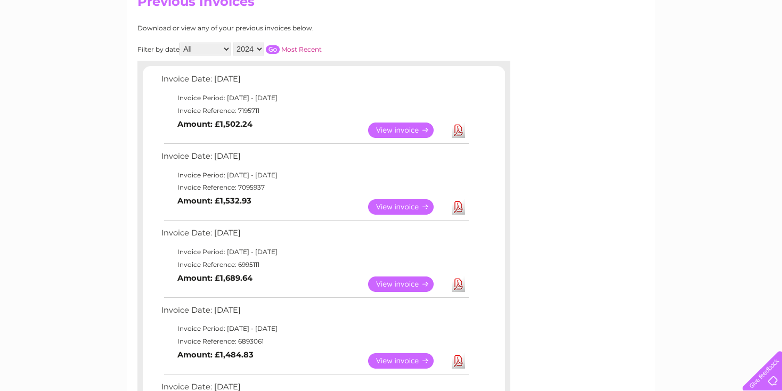
scroll to position [128, 0]
click at [457, 273] on td "Download" at bounding box center [458, 283] width 19 height 21
click at [457, 286] on link "Download" at bounding box center [458, 283] width 13 height 15
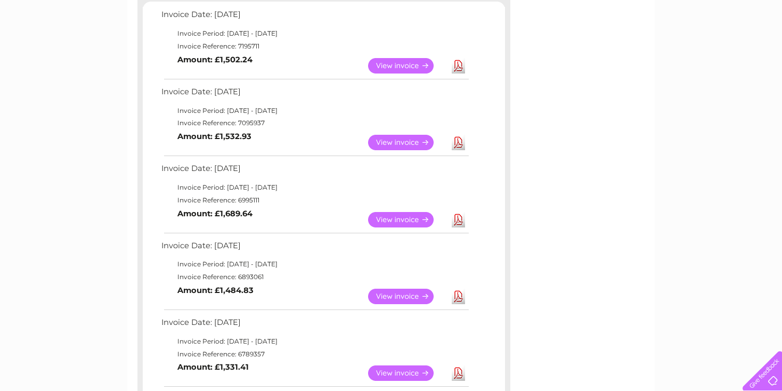
scroll to position [193, 0]
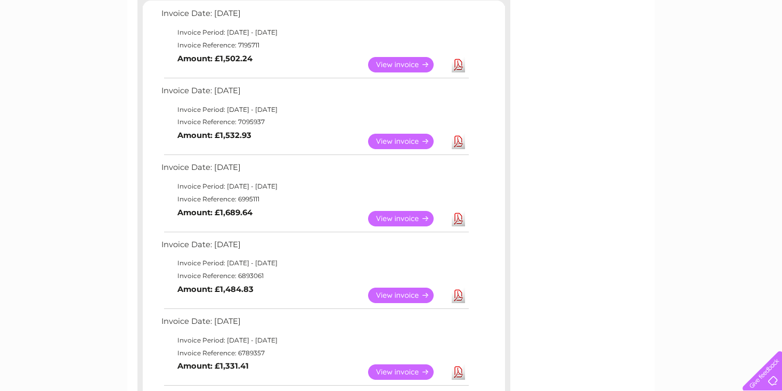
click at [456, 294] on link "Download" at bounding box center [458, 295] width 13 height 15
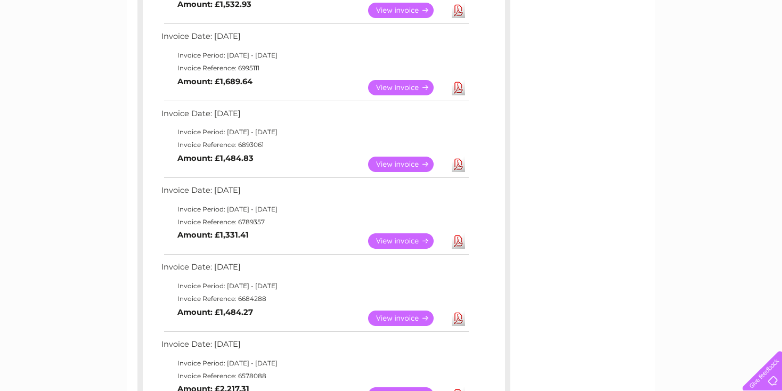
scroll to position [355, 0]
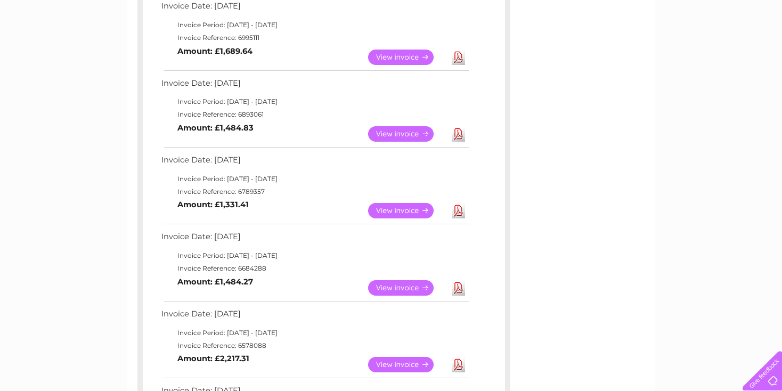
click at [454, 214] on link "Download" at bounding box center [458, 210] width 13 height 15
click at [456, 287] on link "Download" at bounding box center [458, 287] width 13 height 15
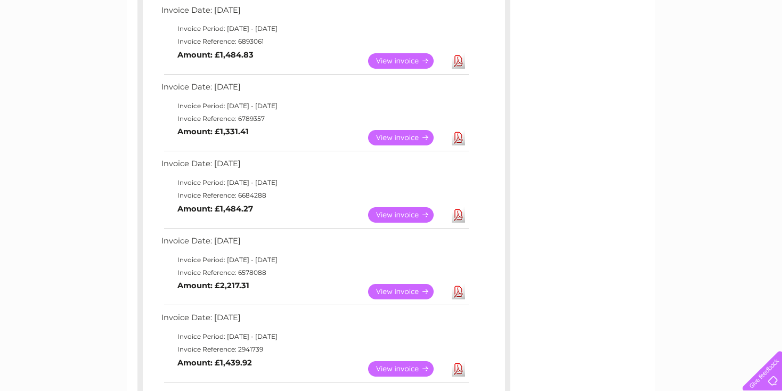
scroll to position [428, 0]
click at [460, 290] on link "Download" at bounding box center [458, 290] width 13 height 15
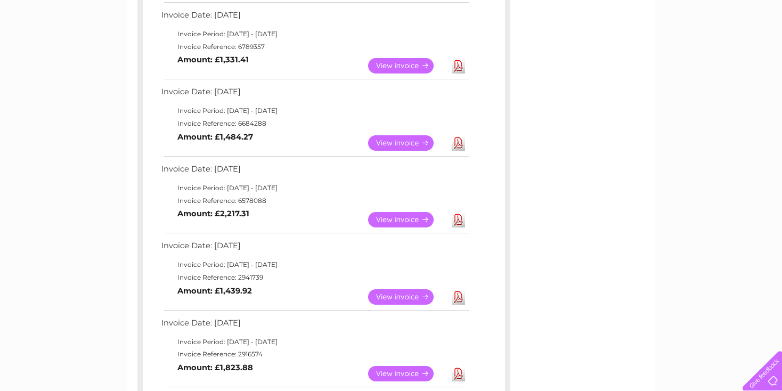
scroll to position [505, 0]
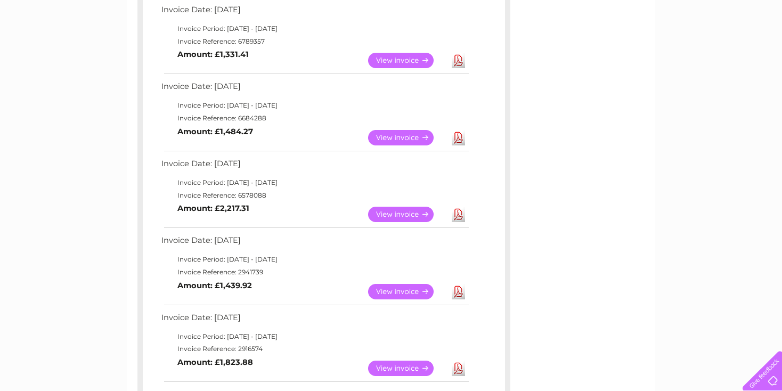
click at [460, 296] on link "Download" at bounding box center [458, 291] width 13 height 15
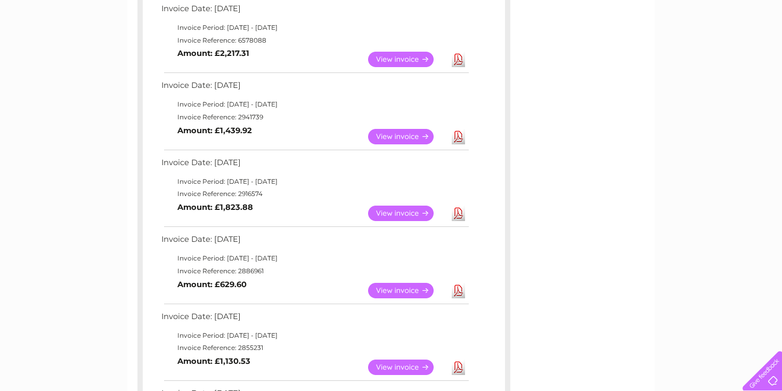
click at [464, 211] on link "Download" at bounding box center [458, 213] width 13 height 15
click at [455, 289] on link "Download" at bounding box center [458, 290] width 13 height 15
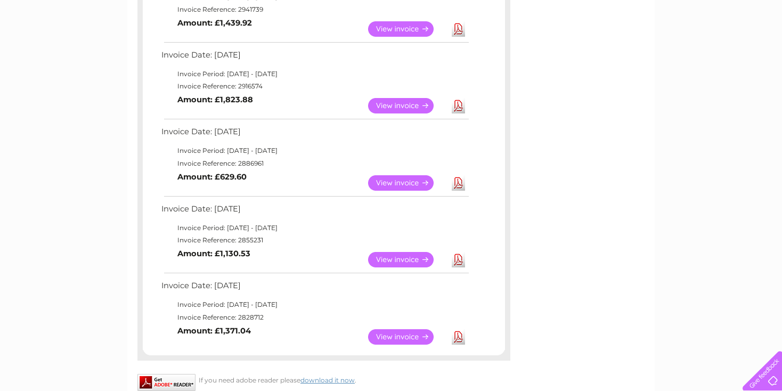
scroll to position [768, 0]
click at [460, 253] on link "Download" at bounding box center [458, 258] width 13 height 15
click at [457, 337] on link "Download" at bounding box center [458, 336] width 13 height 15
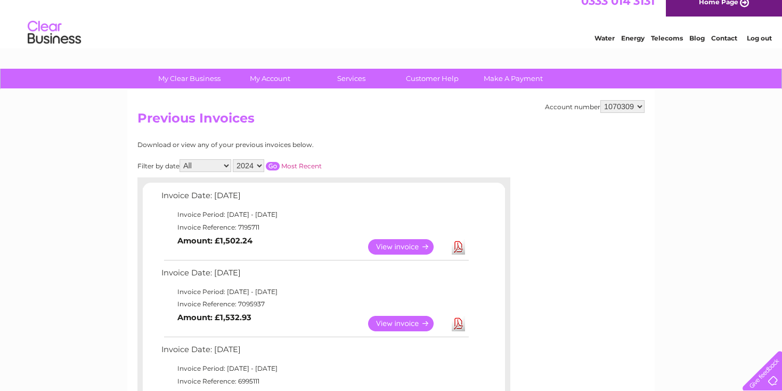
scroll to position [0, 0]
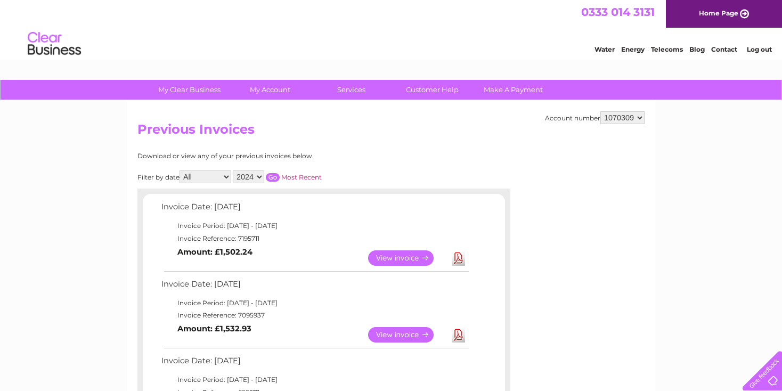
click at [260, 175] on select "2025 2024 2023 2022" at bounding box center [248, 176] width 31 height 13
select select "2025"
click at [234, 170] on select "2025 2024 2023 2022" at bounding box center [248, 176] width 31 height 13
click at [459, 255] on link "Download" at bounding box center [458, 257] width 13 height 15
click at [273, 173] on input "button" at bounding box center [273, 177] width 14 height 9
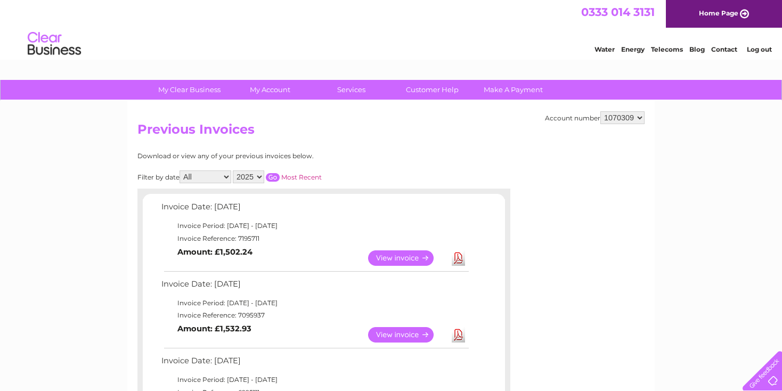
click at [271, 176] on input "button" at bounding box center [273, 177] width 14 height 9
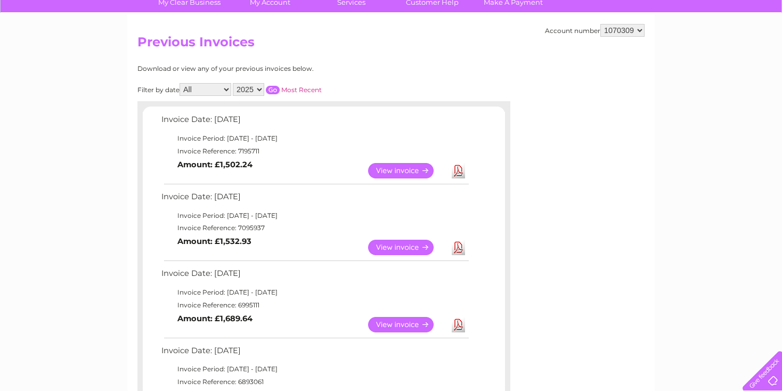
scroll to position [30, 0]
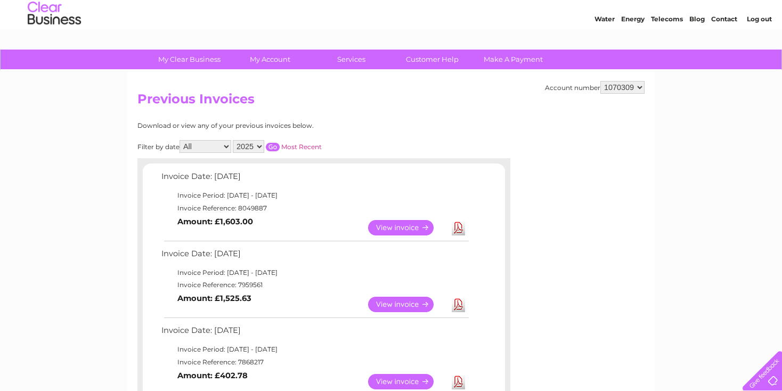
click at [456, 226] on link "Download" at bounding box center [458, 227] width 13 height 15
click at [461, 303] on link "Download" at bounding box center [458, 304] width 13 height 15
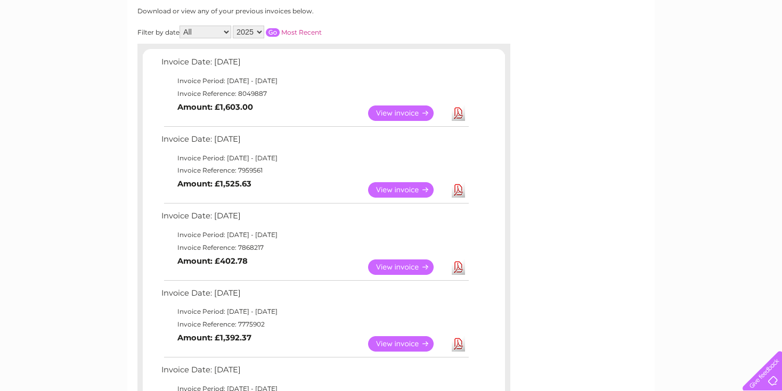
scroll to position [145, 0]
click at [458, 267] on link "Download" at bounding box center [458, 266] width 13 height 15
click at [456, 344] on link "Download" at bounding box center [458, 343] width 13 height 15
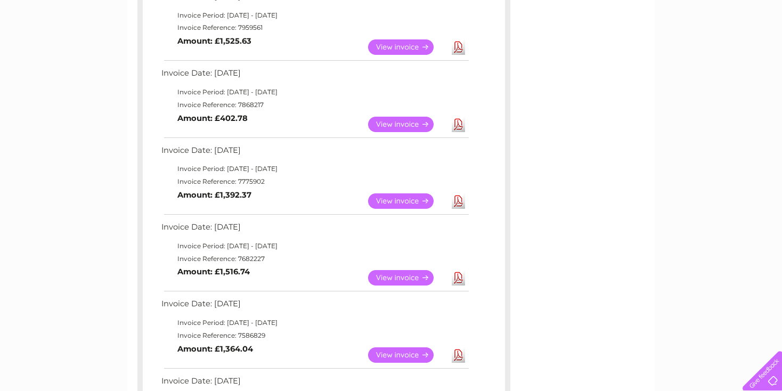
scroll to position [288, 0]
click at [456, 273] on link "Download" at bounding box center [458, 276] width 13 height 15
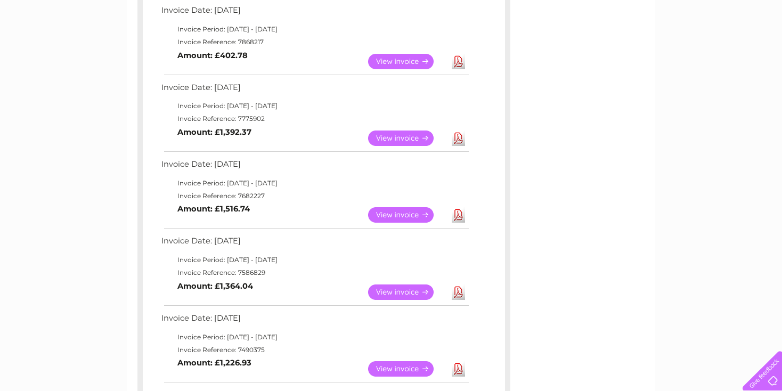
scroll to position [401, 0]
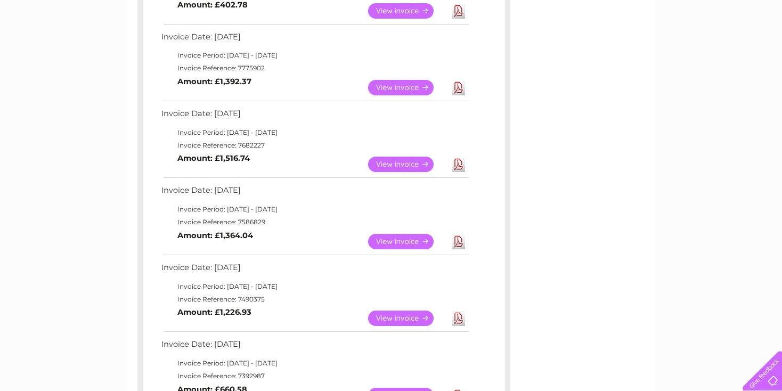
click at [456, 241] on link "Download" at bounding box center [458, 241] width 13 height 15
click at [455, 316] on link "Download" at bounding box center [458, 317] width 13 height 15
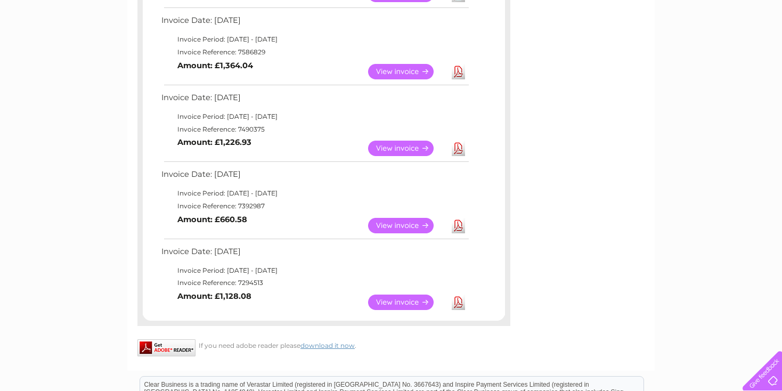
scroll to position [571, 0]
click at [457, 224] on link "Download" at bounding box center [458, 224] width 13 height 15
click at [459, 304] on link "Download" at bounding box center [458, 301] width 13 height 15
click at [459, 346] on div "If you need adobe reader please download it now ." at bounding box center [323, 344] width 373 height 10
